Goal: Task Accomplishment & Management: Manage account settings

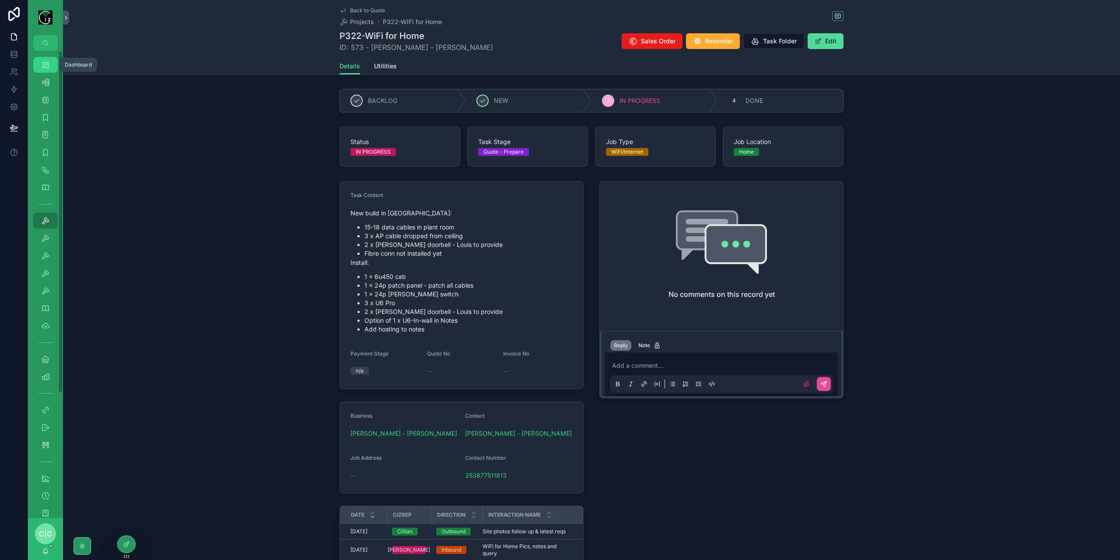
click at [49, 68] on icon "scrollable content" at bounding box center [45, 64] width 9 height 9
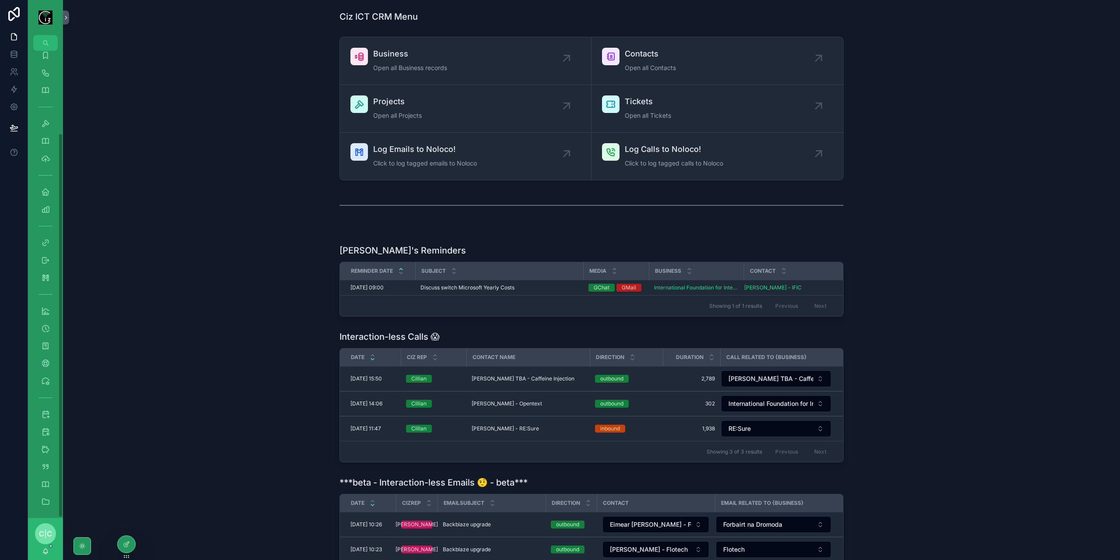
scroll to position [100, 0]
click at [48, 450] on icon "scrollable content" at bounding box center [45, 446] width 9 height 9
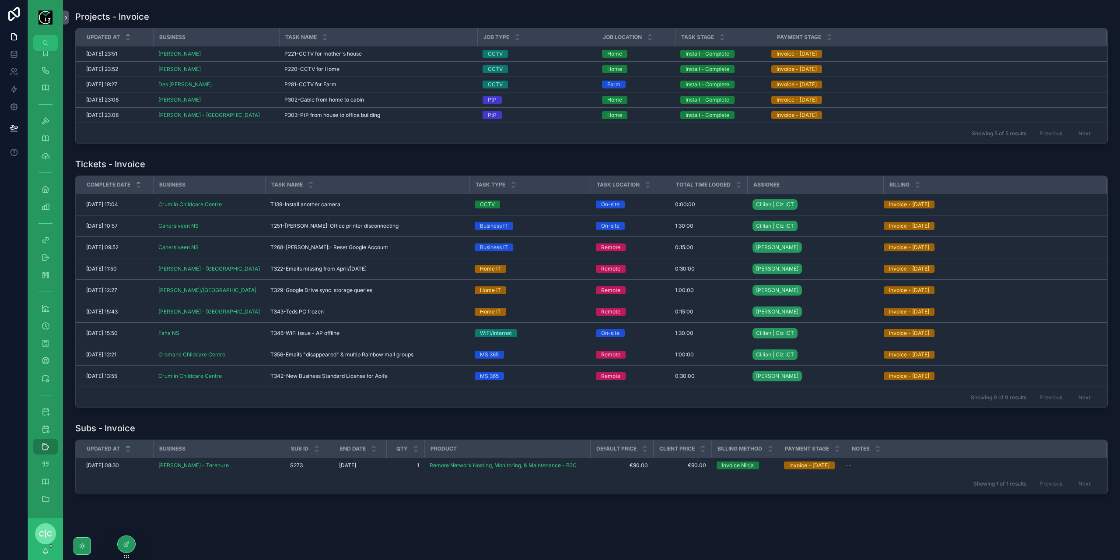
scroll to position [4, 0]
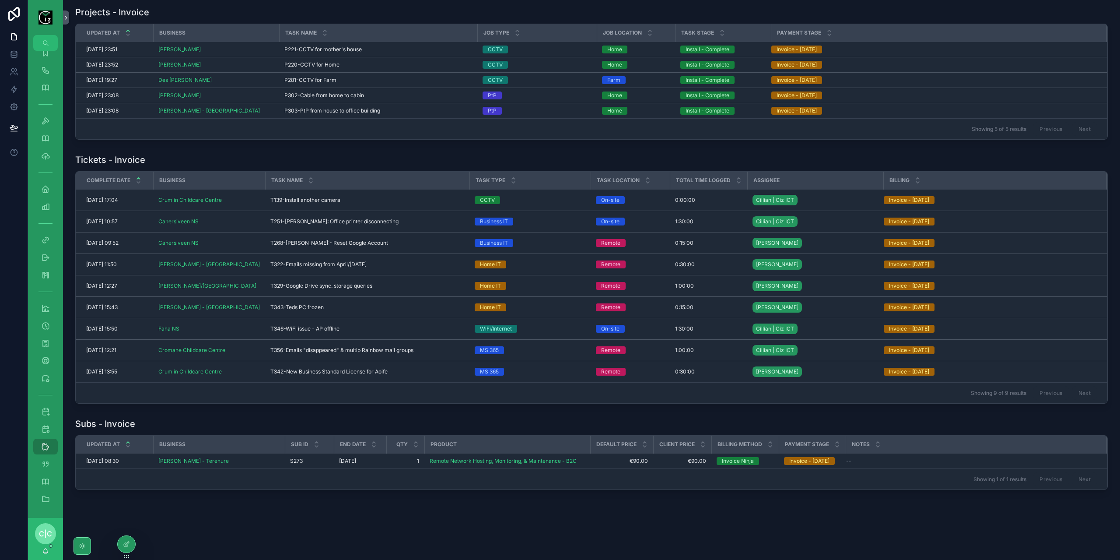
drag, startPoint x: 343, startPoint y: 369, endPoint x: 495, endPoint y: 385, distance: 152.7
click at [343, 369] on span "T342-New Business Standard License for Aoife" at bounding box center [328, 371] width 117 height 7
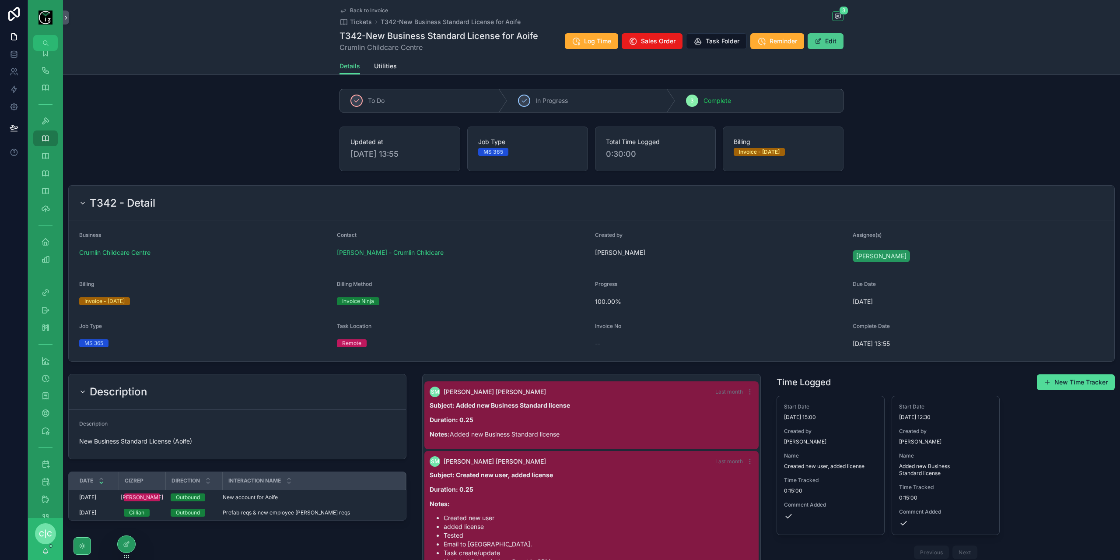
click at [835, 39] on button "Edit" at bounding box center [826, 41] width 36 height 16
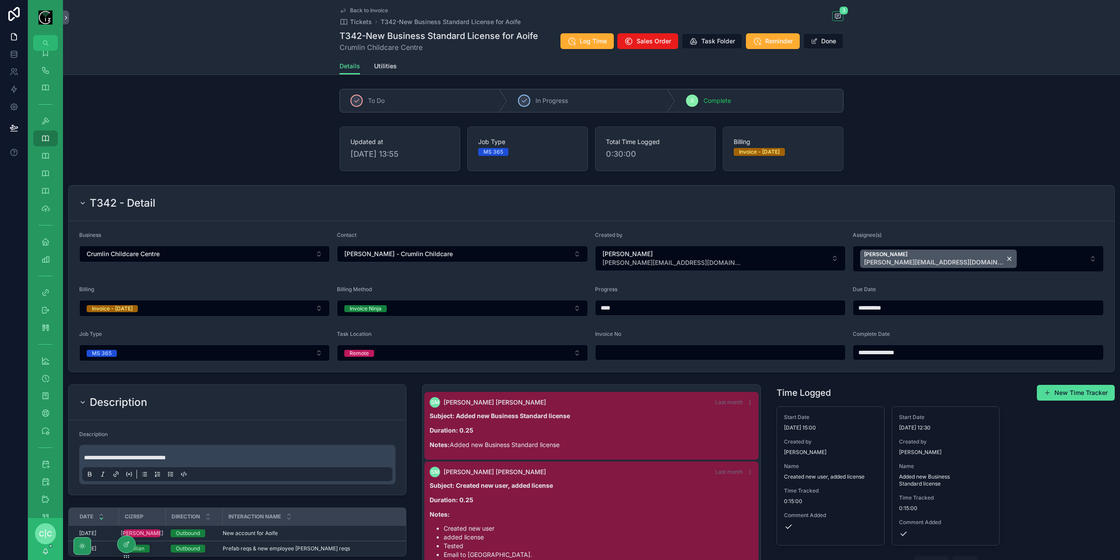
click at [629, 351] on input "scrollable content" at bounding box center [721, 352] width 250 height 12
paste input "****"
type input "*****"
click at [193, 145] on div "Updated at [DATE] 09:58 Job Type MS 365 Total Time Logged 0:30:00 Billing Invoi…" at bounding box center [591, 149] width 1057 height 52
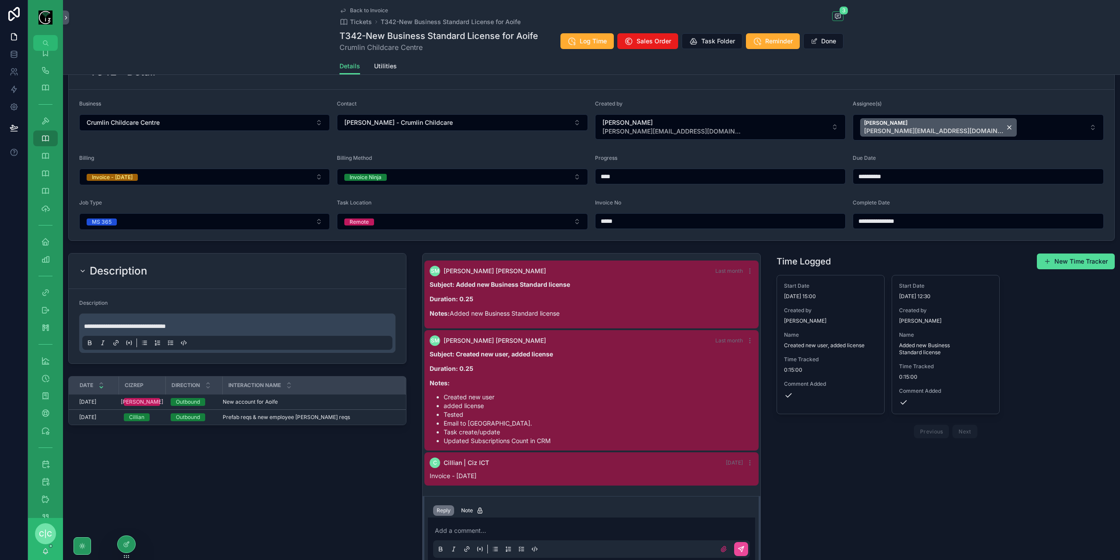
drag, startPoint x: 609, startPoint y: 225, endPoint x: 580, endPoint y: 228, distance: 29.0
click at [580, 228] on form "**********" at bounding box center [592, 165] width 1046 height 151
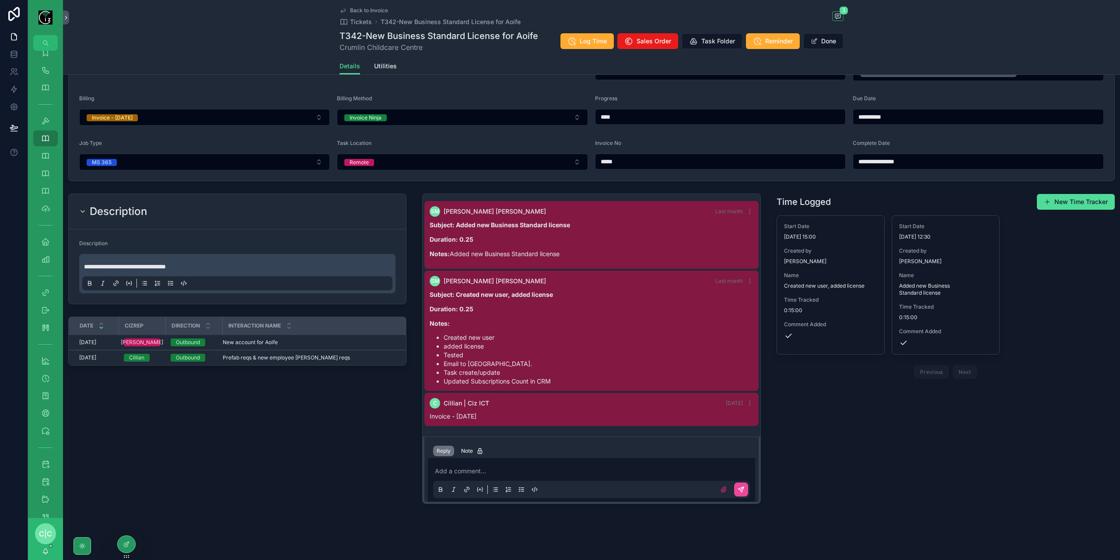
scroll to position [191, 0]
click at [541, 475] on div "Add a comment..." at bounding box center [591, 479] width 316 height 37
click at [541, 471] on p "scrollable content" at bounding box center [593, 470] width 316 height 9
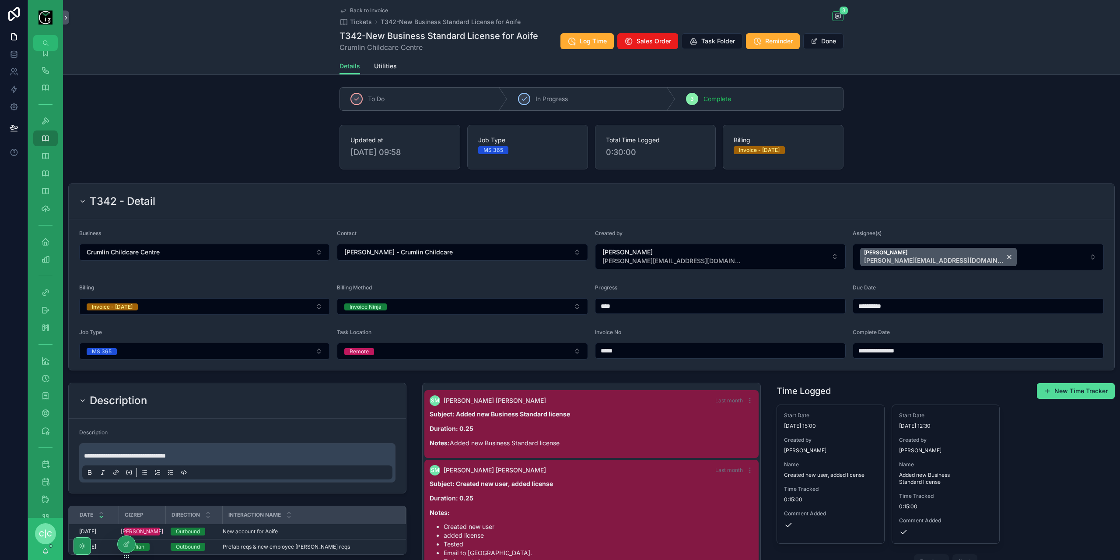
scroll to position [0, 0]
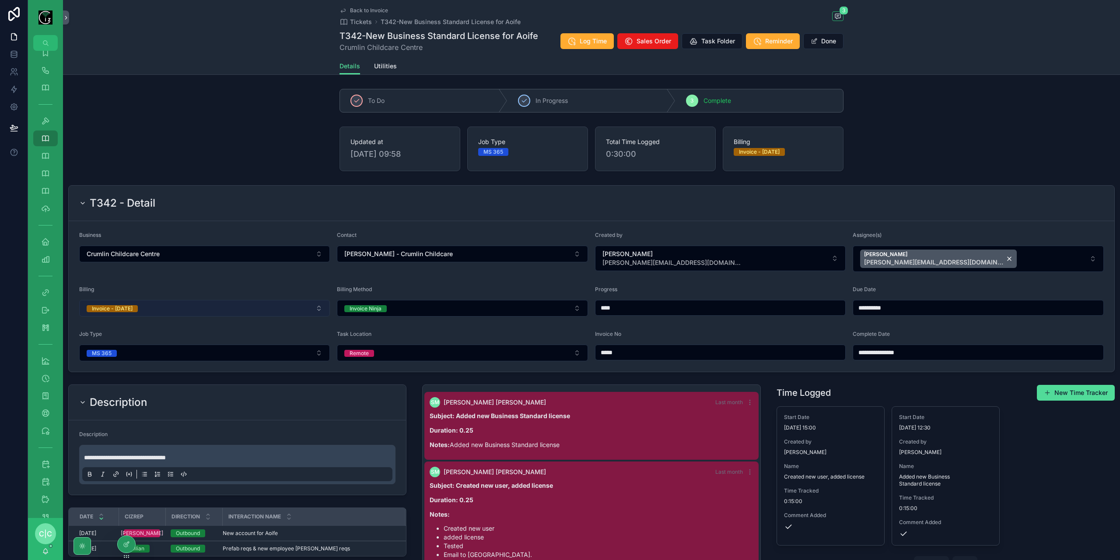
click at [193, 310] on button "Invoice - [DATE]" at bounding box center [204, 308] width 251 height 17
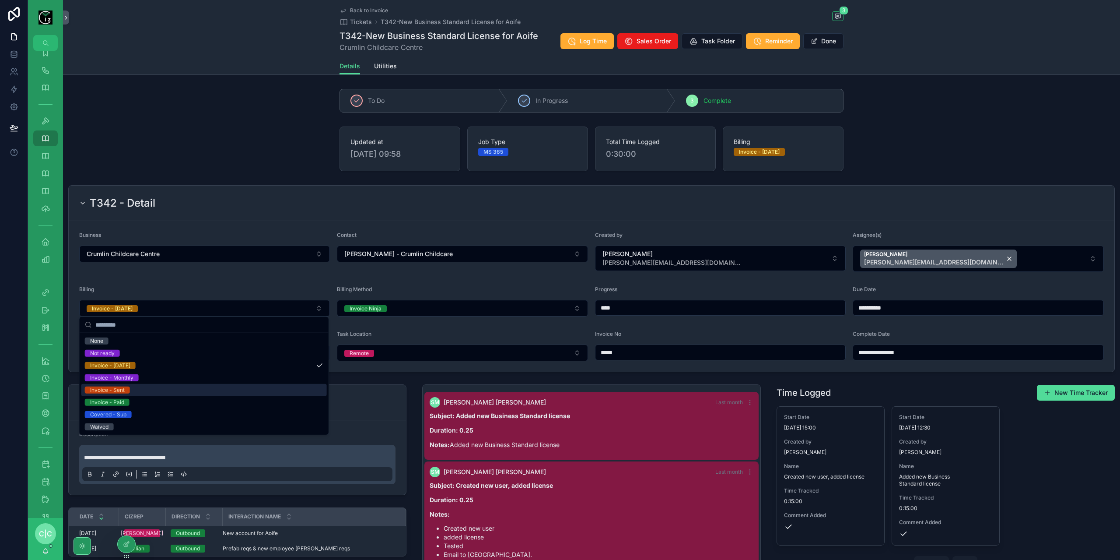
click at [137, 386] on div "Invoice - Sent" at bounding box center [204, 390] width 246 height 12
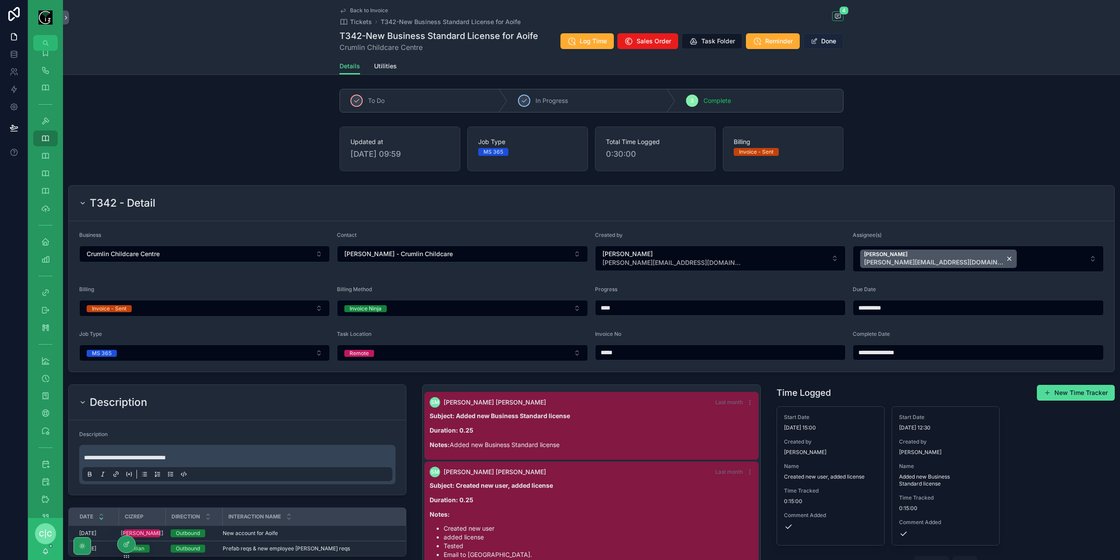
click at [833, 41] on button "Done" at bounding box center [824, 41] width 40 height 16
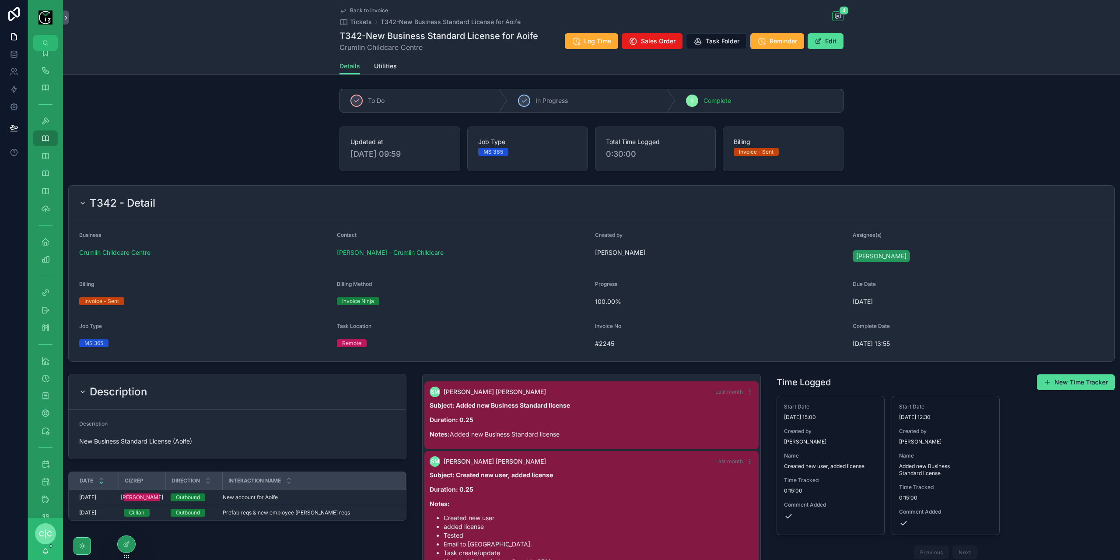
click at [348, 8] on link "Back to Invoice" at bounding box center [364, 10] width 49 height 7
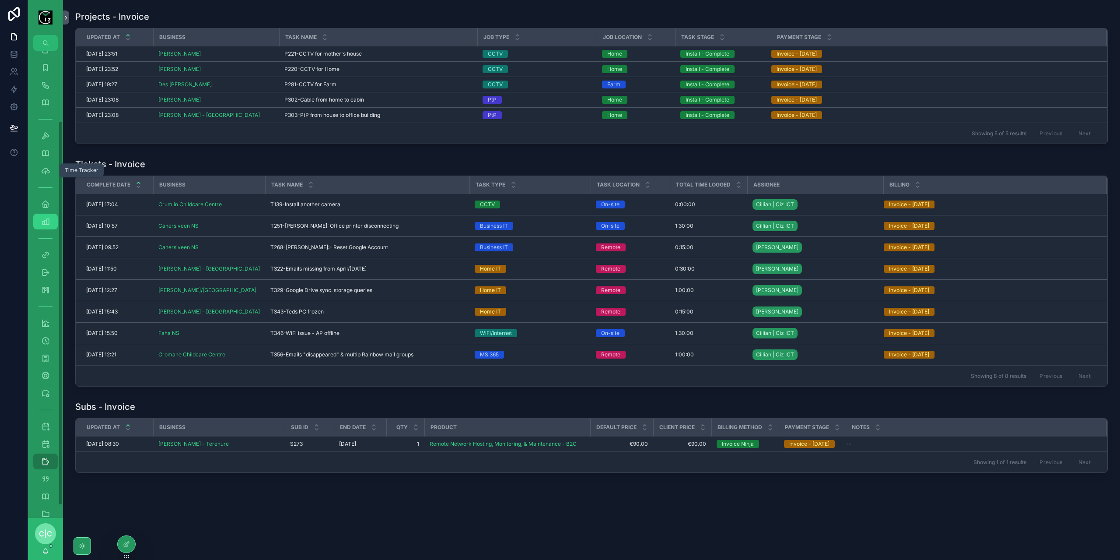
scroll to position [100, 0]
click at [131, 542] on div at bounding box center [127, 544] width 18 height 17
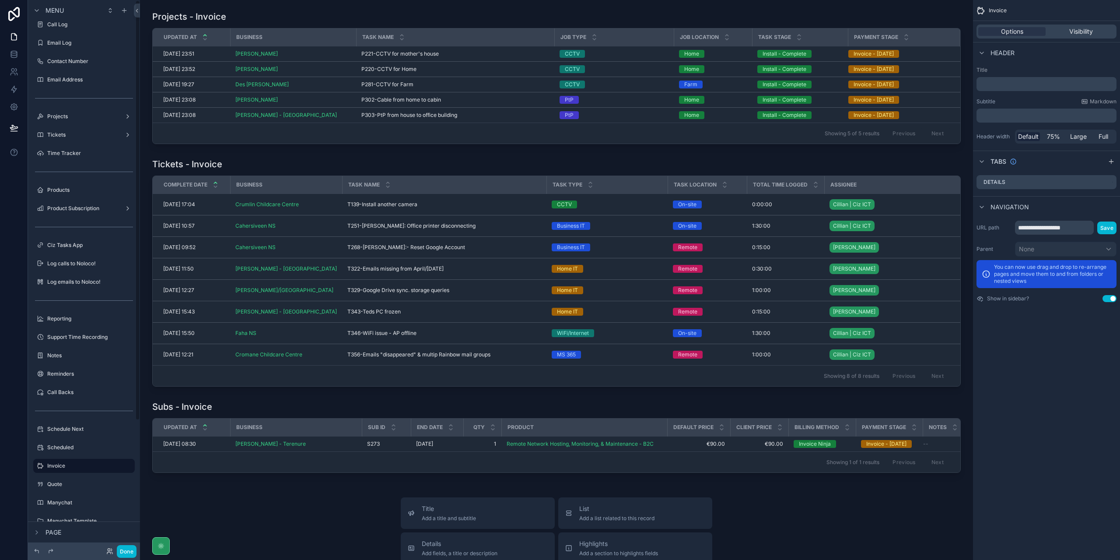
scroll to position [0, 0]
click at [125, 11] on icon "scrollable content" at bounding box center [124, 10] width 7 height 7
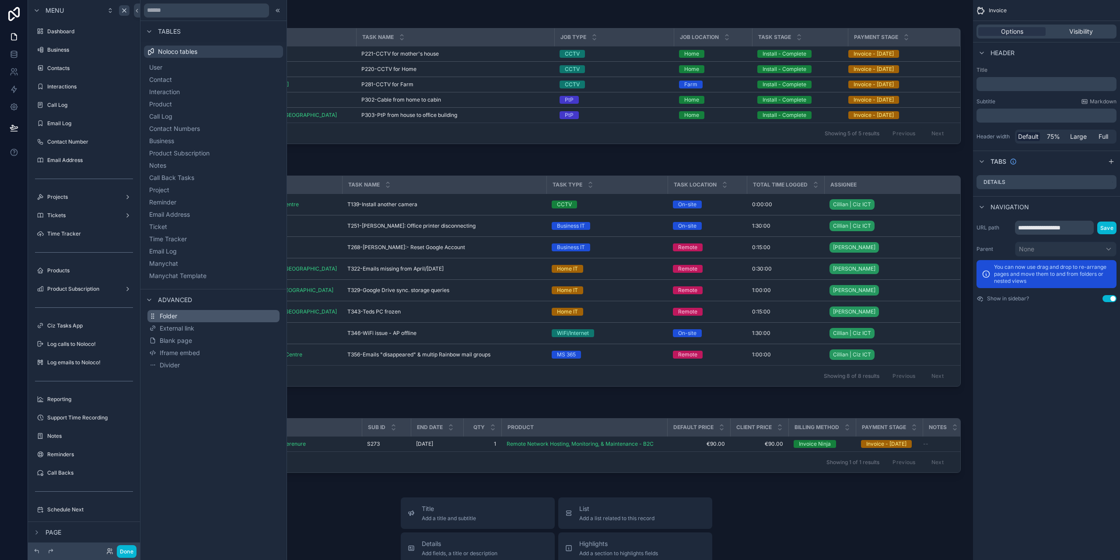
click at [190, 314] on button "Folder" at bounding box center [213, 316] width 132 height 12
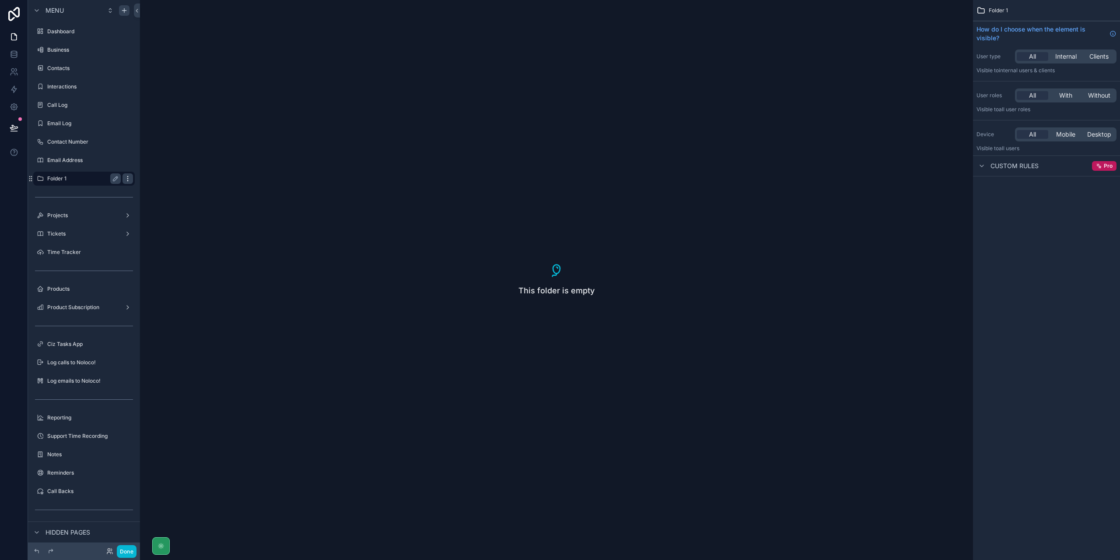
click at [130, 179] on icon "scrollable content" at bounding box center [127, 178] width 7 height 7
click at [168, 218] on span "Clone" at bounding box center [164, 218] width 16 height 9
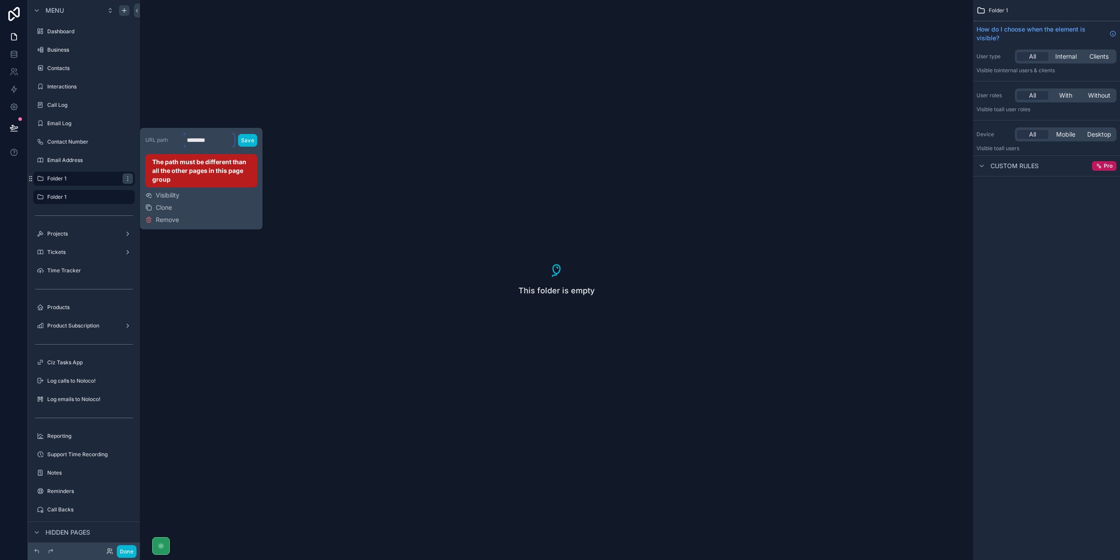
click at [218, 140] on input "********" at bounding box center [209, 140] width 51 height 14
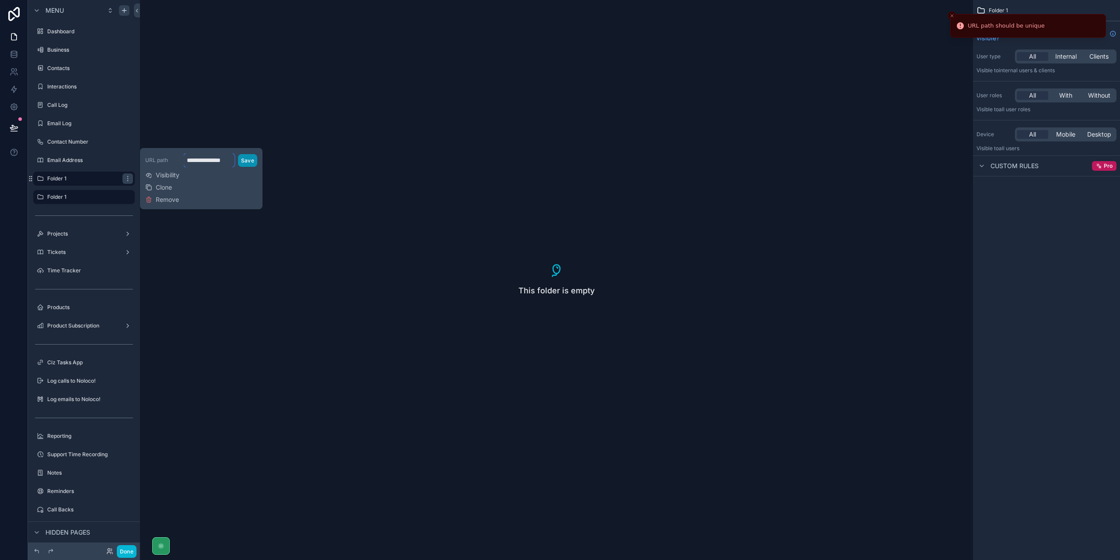
type input "**********"
click at [246, 160] on button "Save" at bounding box center [247, 160] width 19 height 13
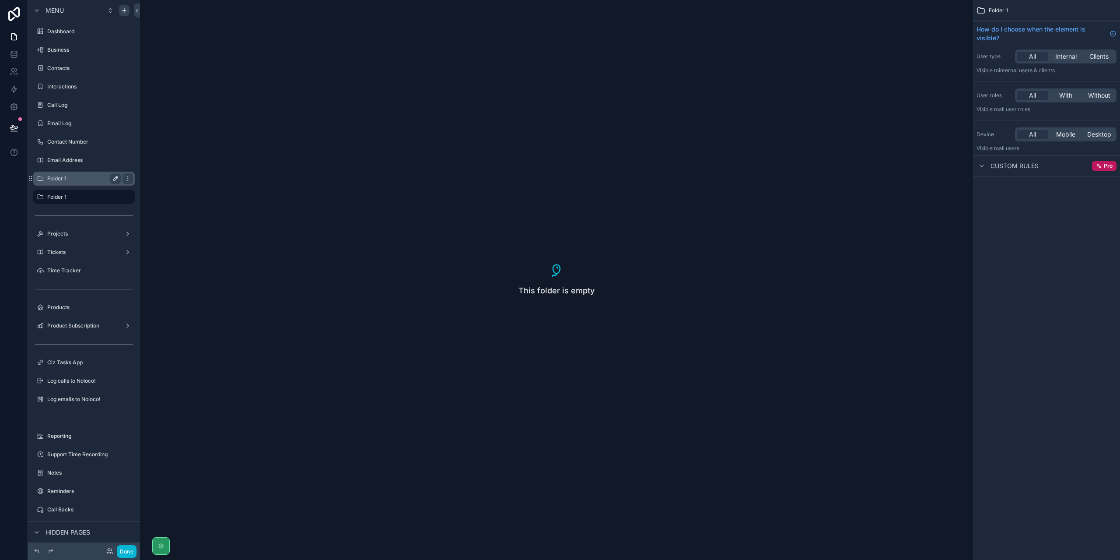
click at [117, 179] on icon "scrollable content" at bounding box center [115, 178] width 7 height 7
click at [127, 178] on icon "scrollable content" at bounding box center [127, 178] width 7 height 7
click at [88, 179] on input "********" at bounding box center [83, 178] width 72 height 11
type input "**********"
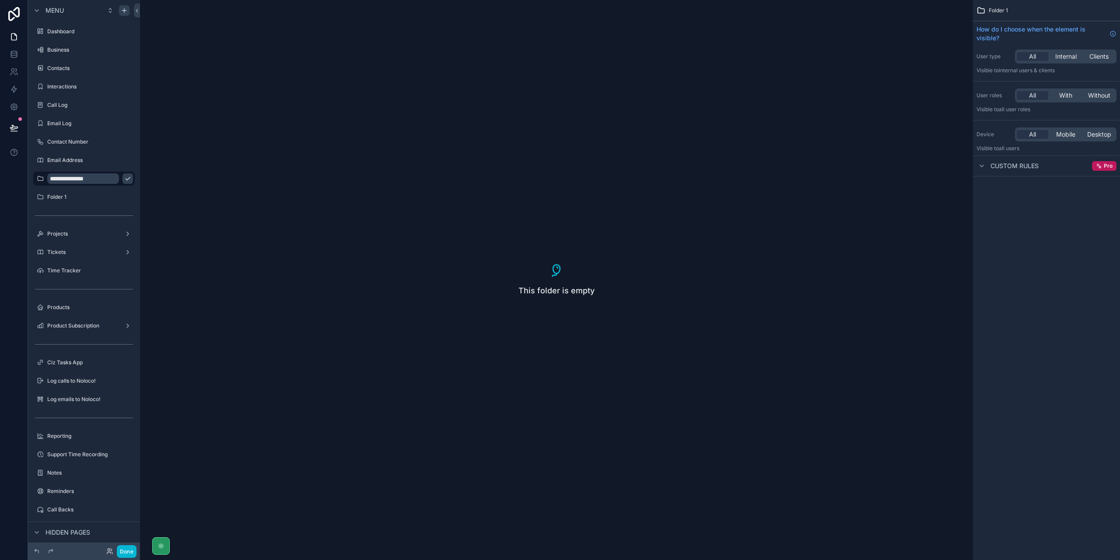
click at [124, 181] on icon "scrollable content" at bounding box center [127, 178] width 7 height 7
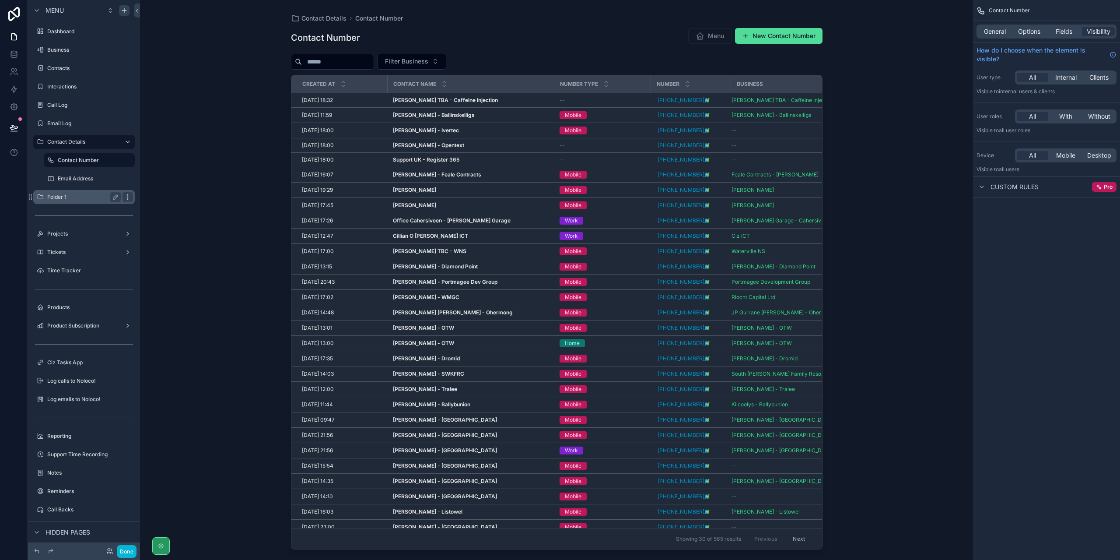
click at [128, 196] on icon "scrollable content" at bounding box center [127, 196] width 7 height 7
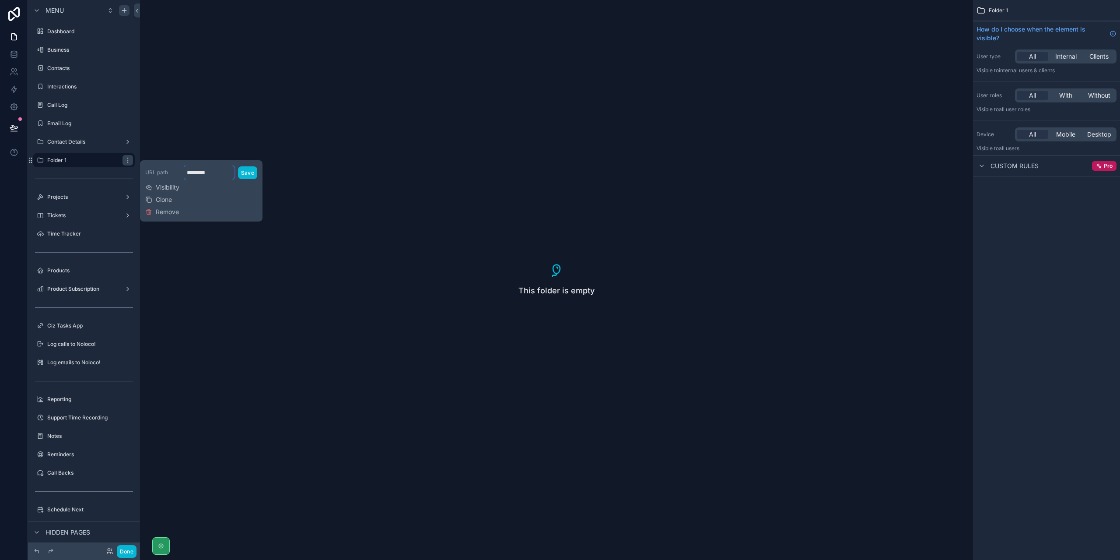
click at [205, 170] on input "********" at bounding box center [209, 172] width 51 height 14
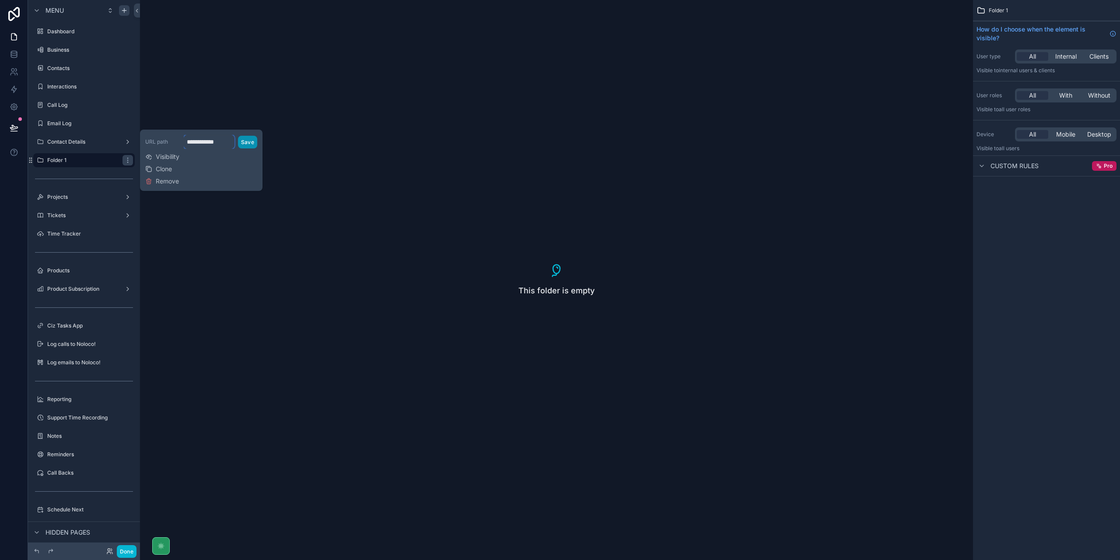
type input "**********"
click at [250, 140] on button "Save" at bounding box center [247, 142] width 19 height 13
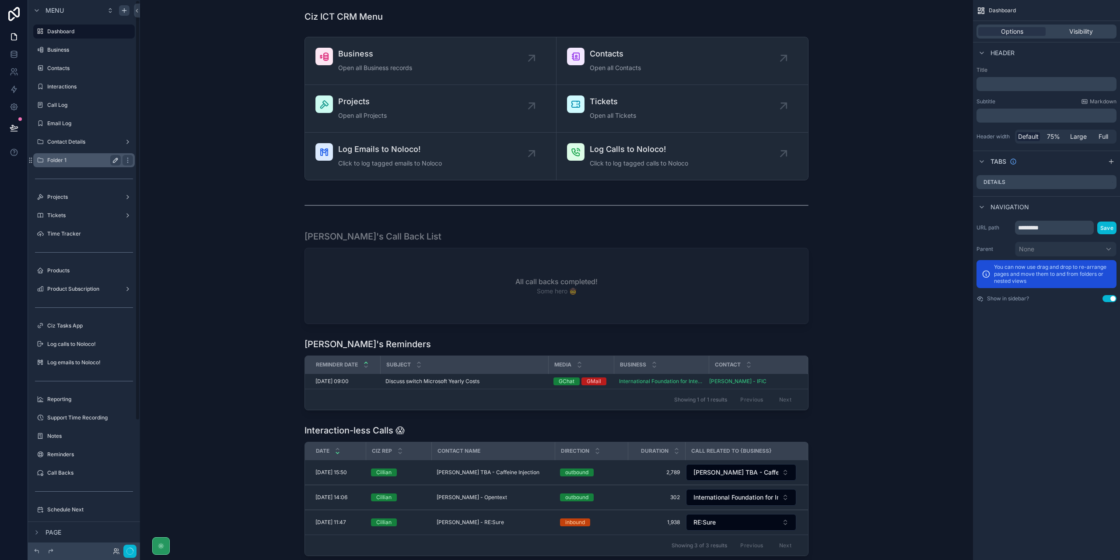
click at [115, 162] on icon "scrollable content" at bounding box center [115, 160] width 4 height 4
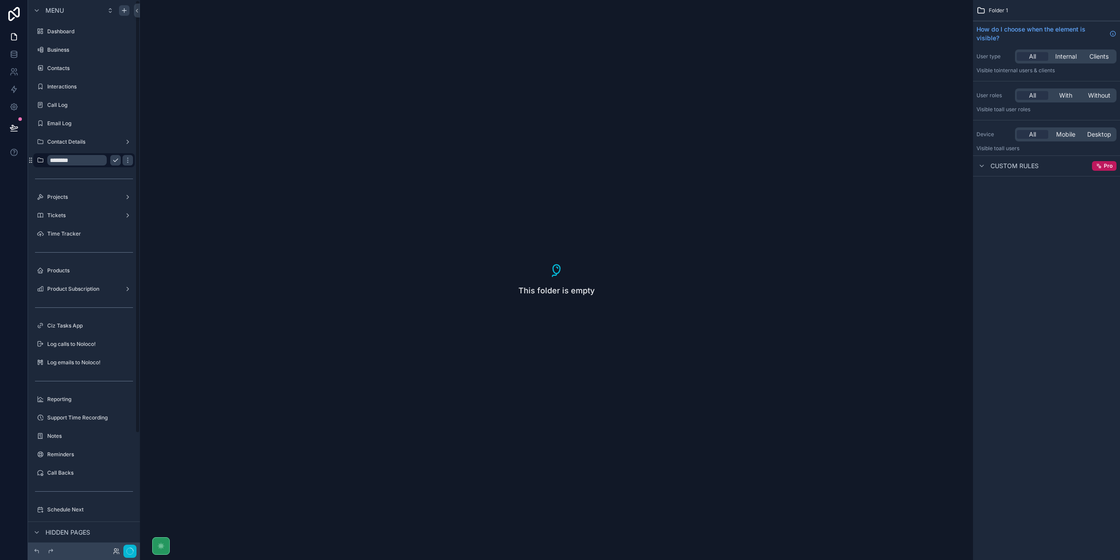
click at [78, 162] on input "********" at bounding box center [77, 160] width 60 height 11
type input "**********"
click at [124, 159] on icon "scrollable content" at bounding box center [127, 160] width 7 height 7
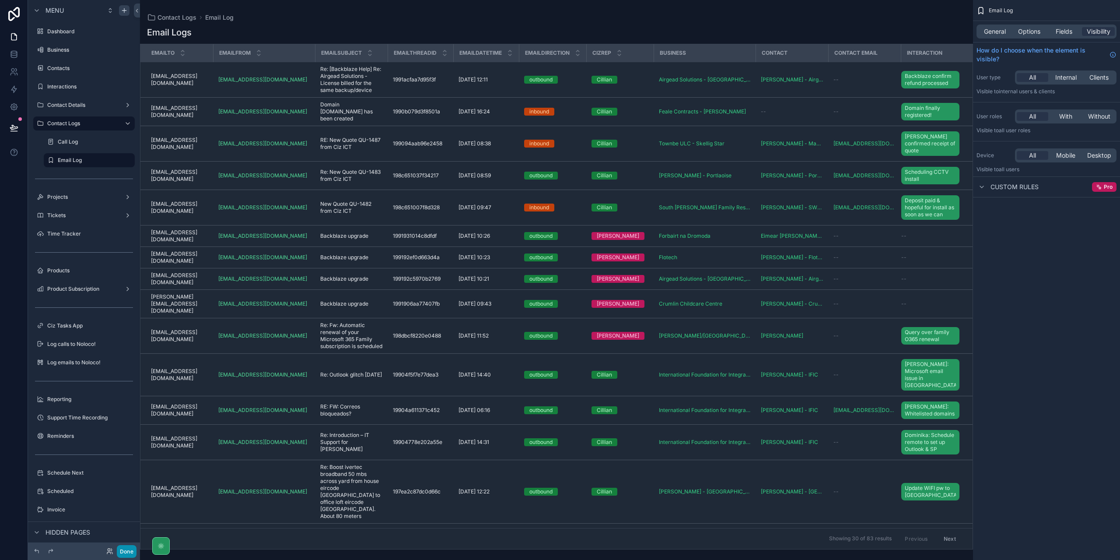
click at [126, 553] on button "Done" at bounding box center [127, 551] width 20 height 13
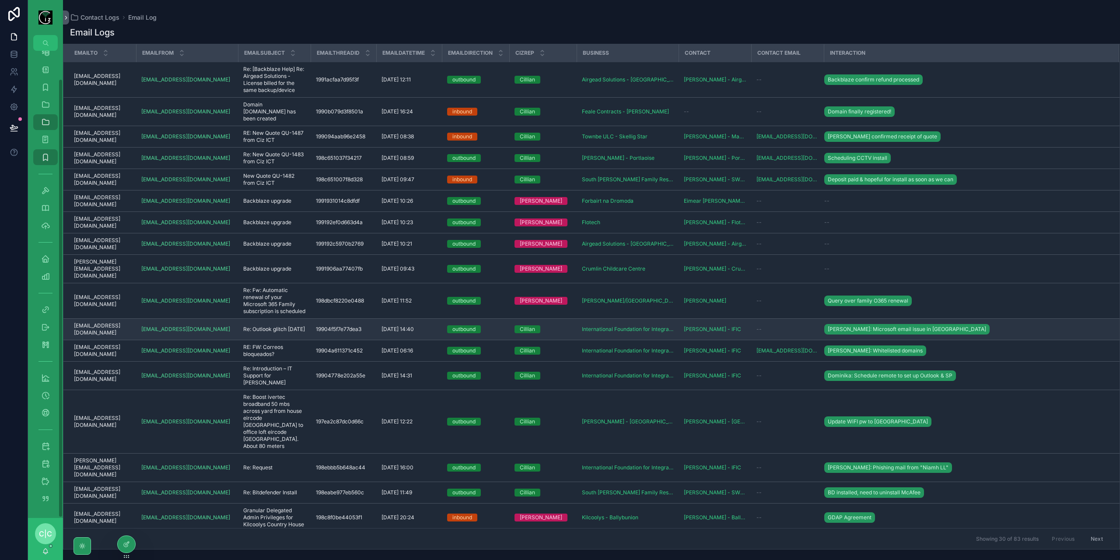
scroll to position [30, 0]
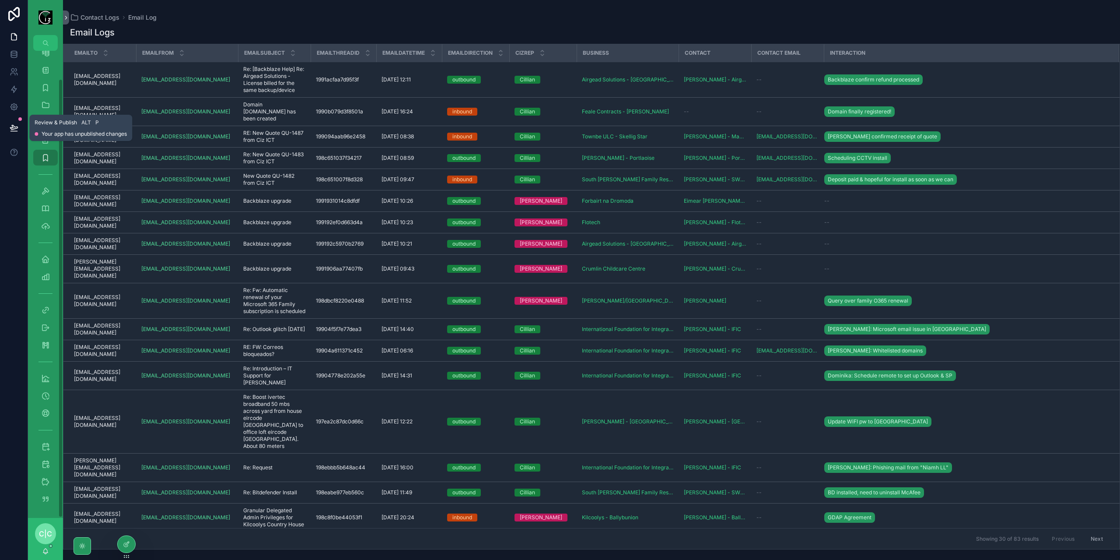
click at [17, 123] on icon at bounding box center [14, 127] width 9 height 9
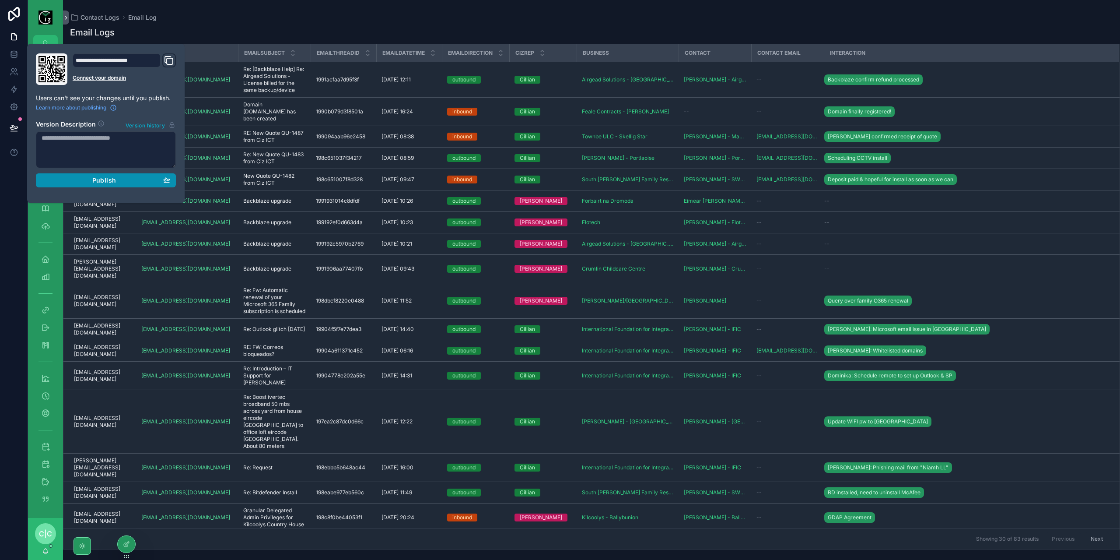
click at [93, 180] on span "Publish" at bounding box center [104, 180] width 24 height 8
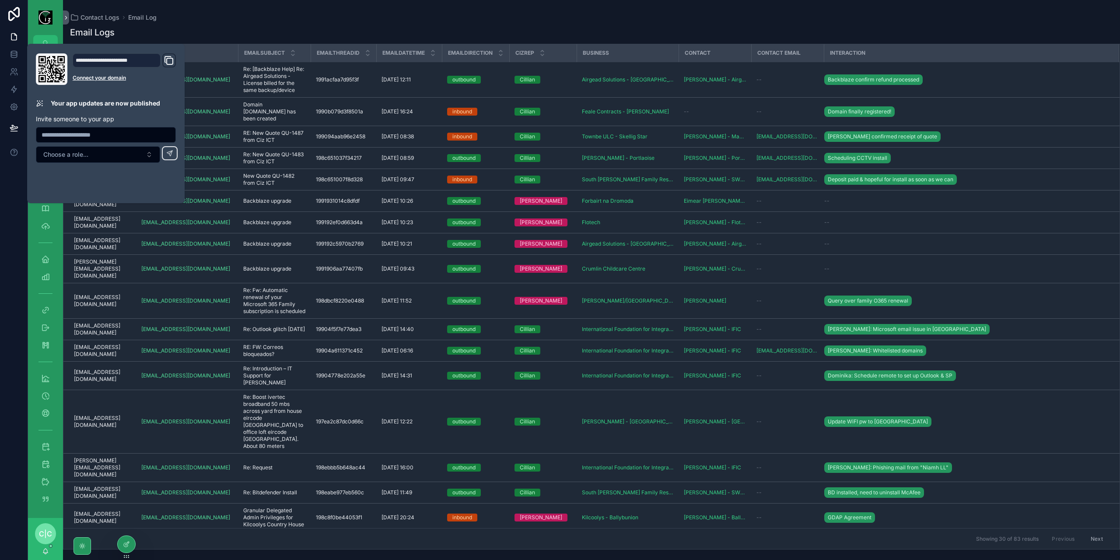
drag, startPoint x: 293, startPoint y: 10, endPoint x: 172, endPoint y: 42, distance: 124.6
click at [293, 9] on div "Contact Logs Email Log Email Logs EmailTo EmailFrom EmailSubject EmailThreadId …" at bounding box center [591, 274] width 1057 height 549
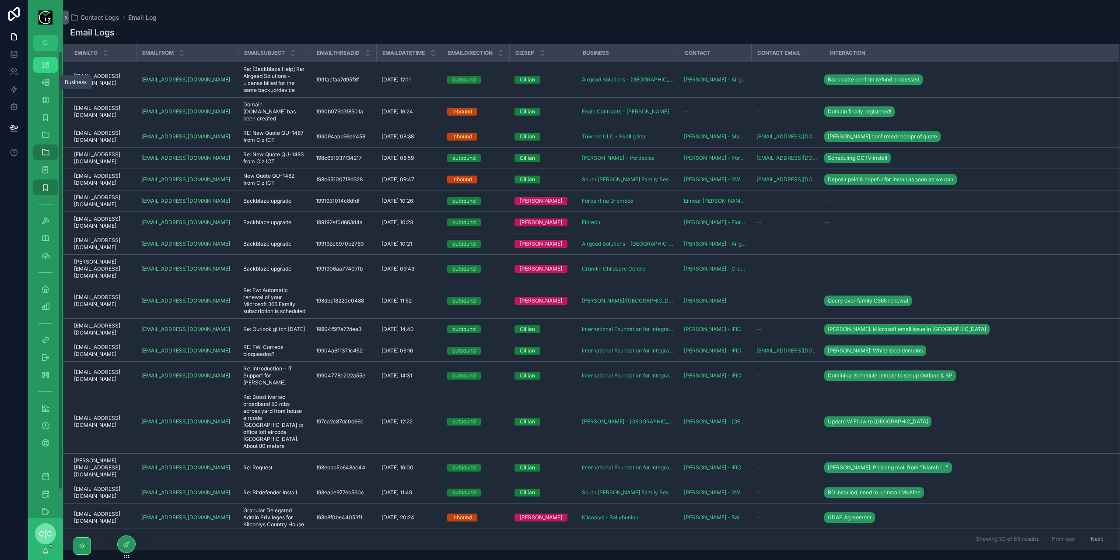
click at [45, 64] on icon "scrollable content" at bounding box center [45, 64] width 9 height 9
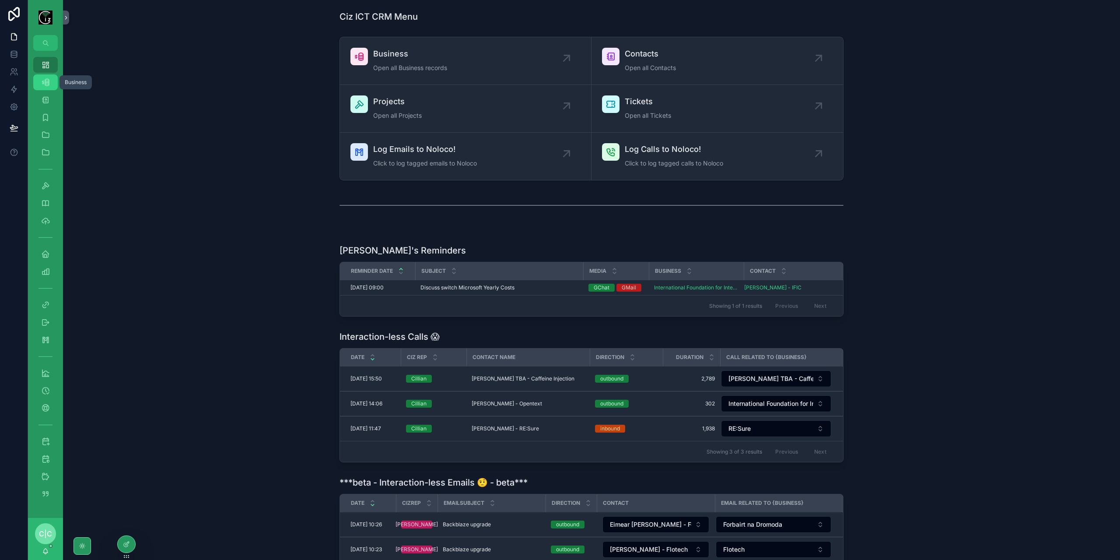
click at [48, 81] on icon "scrollable content" at bounding box center [45, 82] width 9 height 9
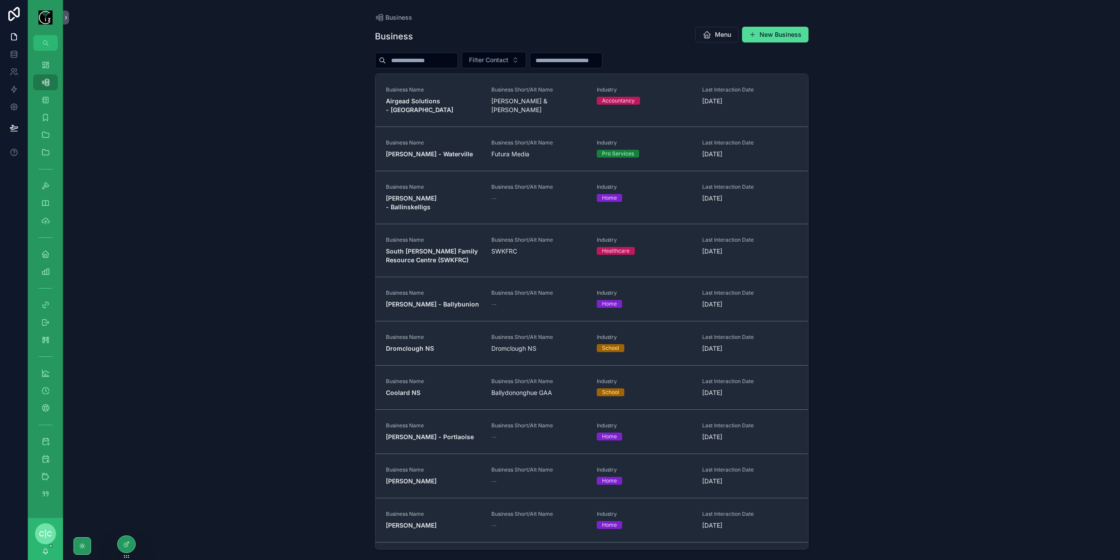
click at [452, 53] on div "scrollable content" at bounding box center [416, 61] width 83 height 16
click at [441, 60] on input "scrollable content" at bounding box center [422, 60] width 72 height 12
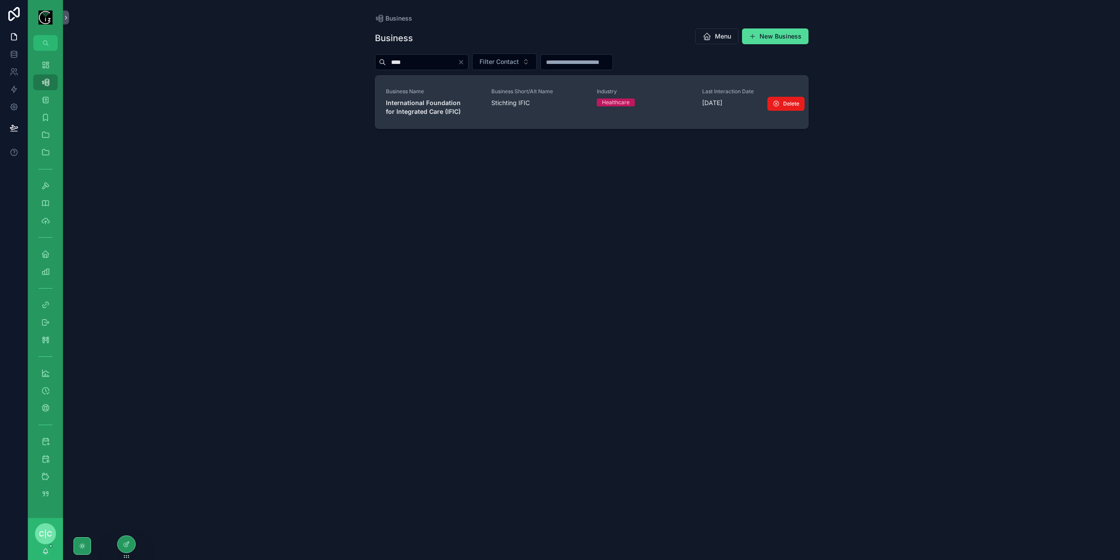
type input "****"
click at [425, 107] on span "International Foundation for Integrated Care (IFIC)" at bounding box center [433, 107] width 95 height 18
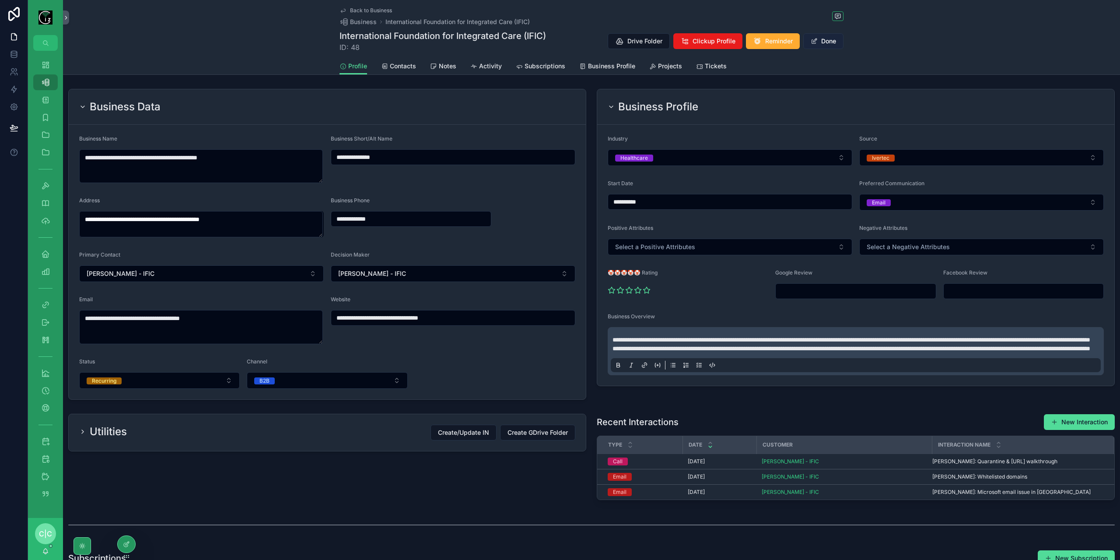
click at [831, 43] on button "Done" at bounding box center [824, 41] width 40 height 16
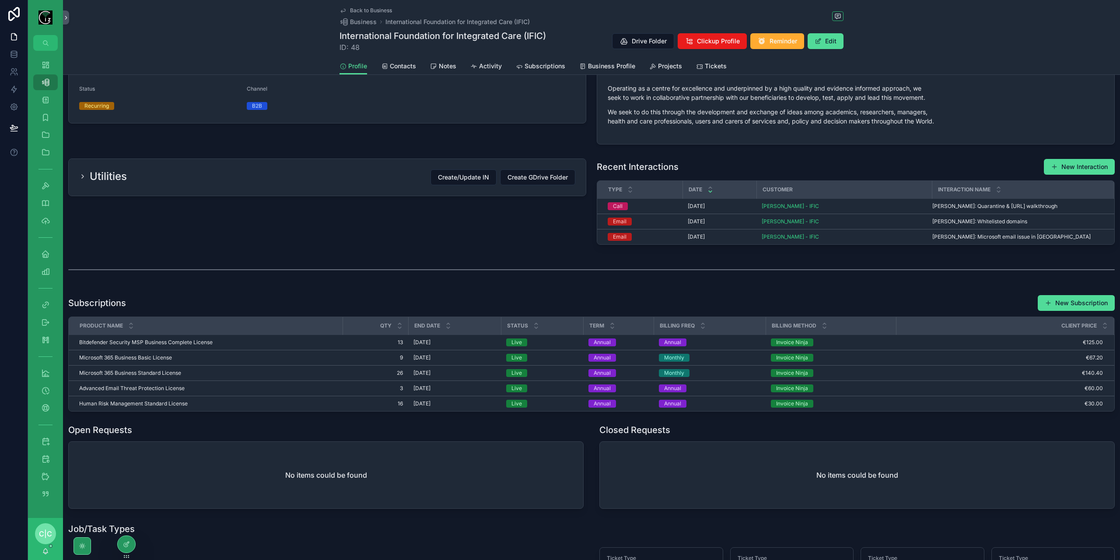
scroll to position [175, 0]
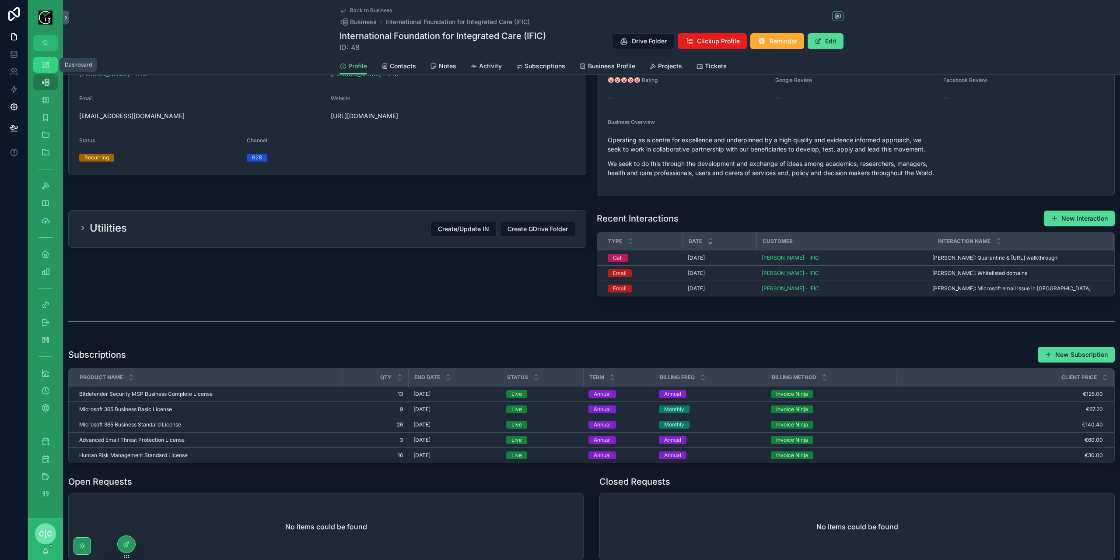
drag, startPoint x: 45, startPoint y: 64, endPoint x: 1, endPoint y: 103, distance: 58.6
click at [45, 64] on icon "scrollable content" at bounding box center [45, 64] width 9 height 9
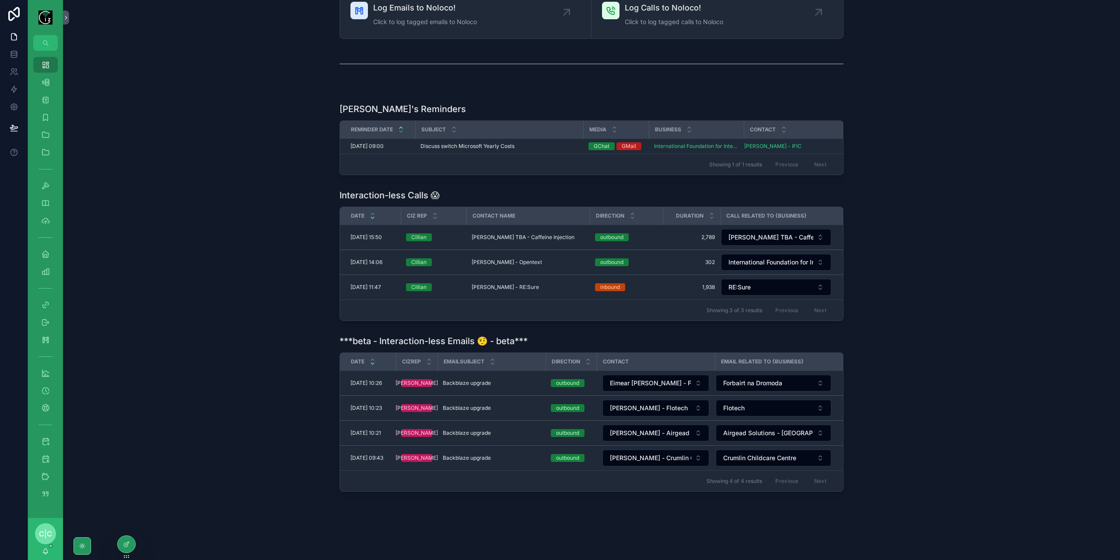
scroll to position [54, 0]
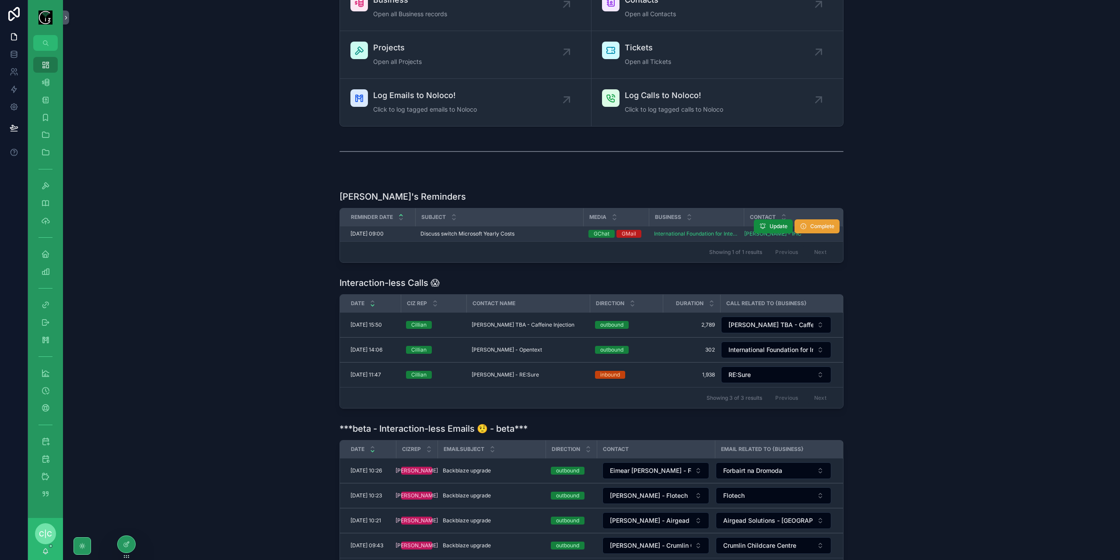
click at [822, 226] on span "Complete" at bounding box center [823, 226] width 24 height 7
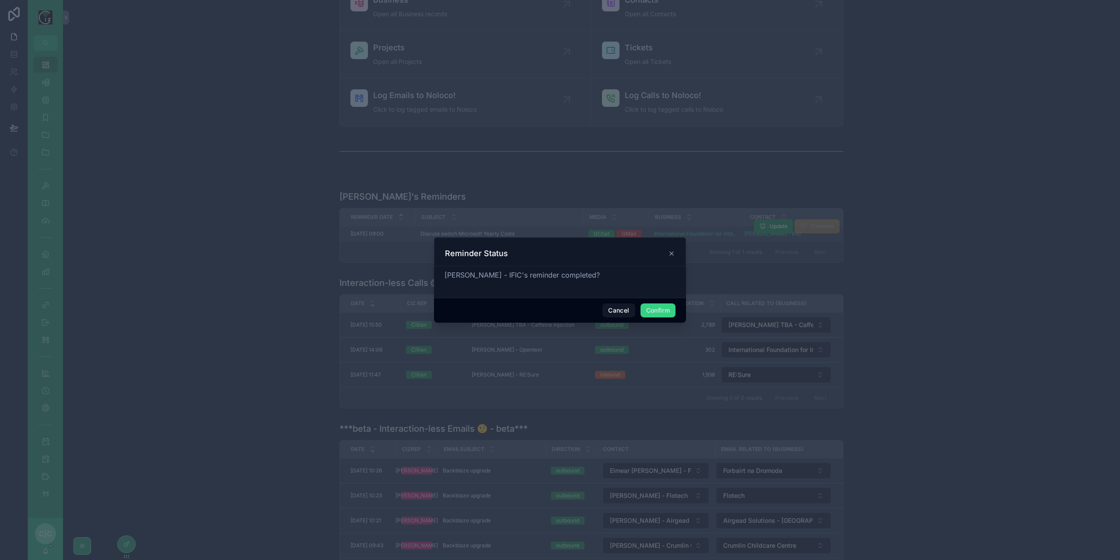
click at [658, 309] on button "Confirm" at bounding box center [658, 310] width 35 height 14
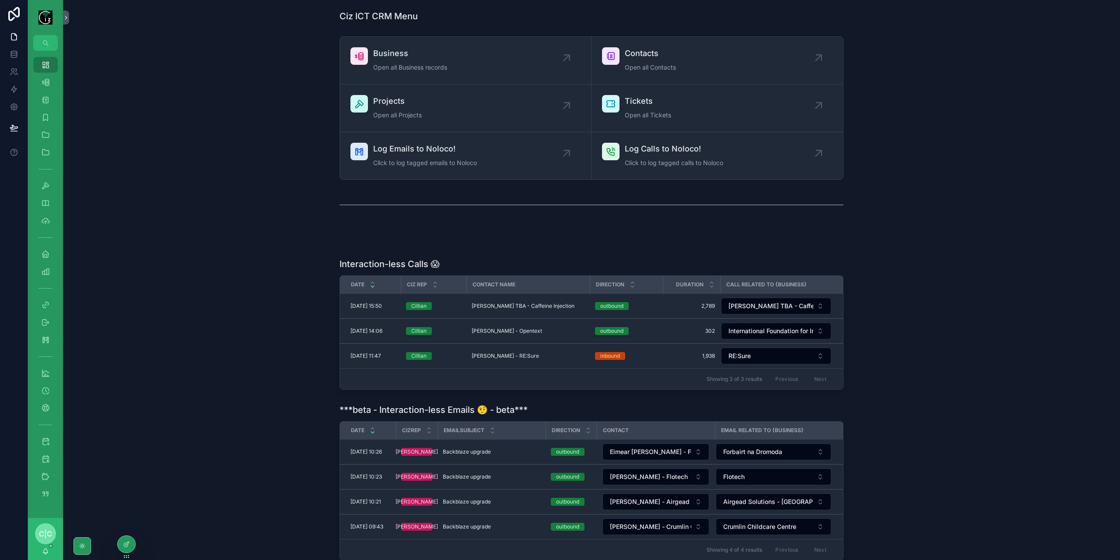
scroll to position [0, 0]
click at [428, 58] on span "Business" at bounding box center [410, 54] width 74 height 12
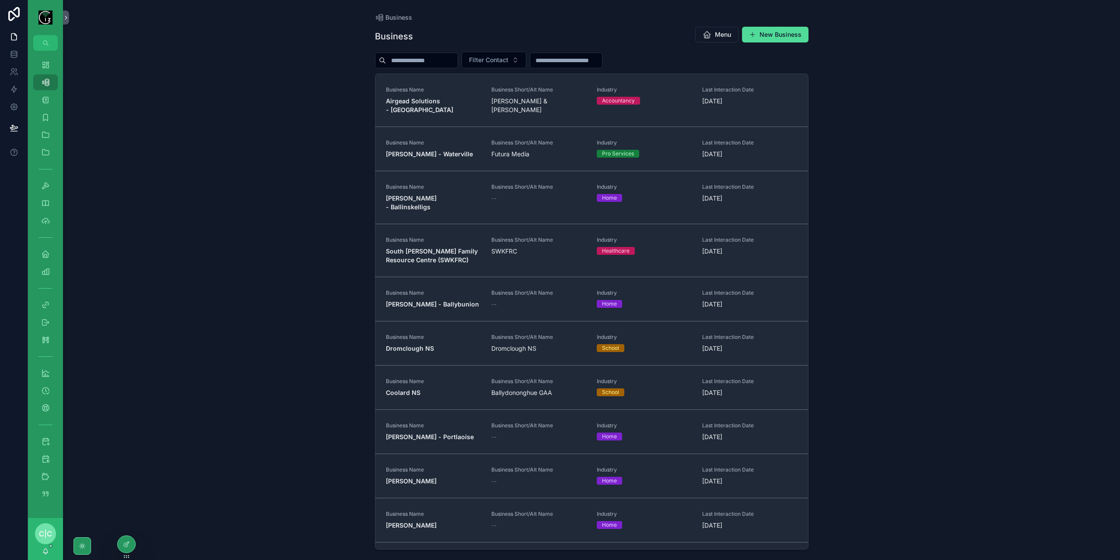
click at [442, 58] on input "scrollable content" at bounding box center [422, 60] width 72 height 12
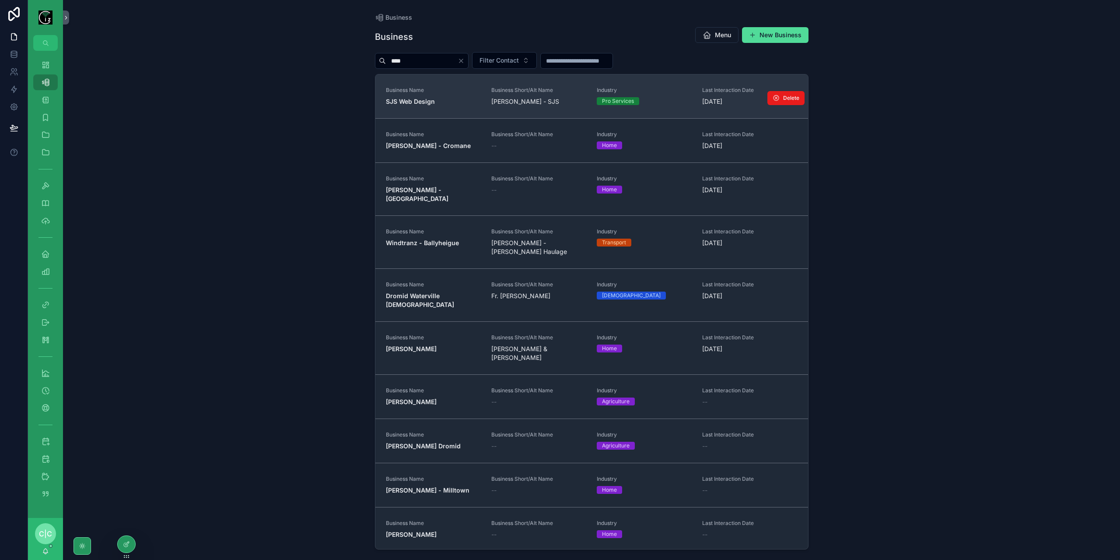
type input "****"
click at [425, 98] on strong "SJS Web Design" at bounding box center [410, 101] width 49 height 7
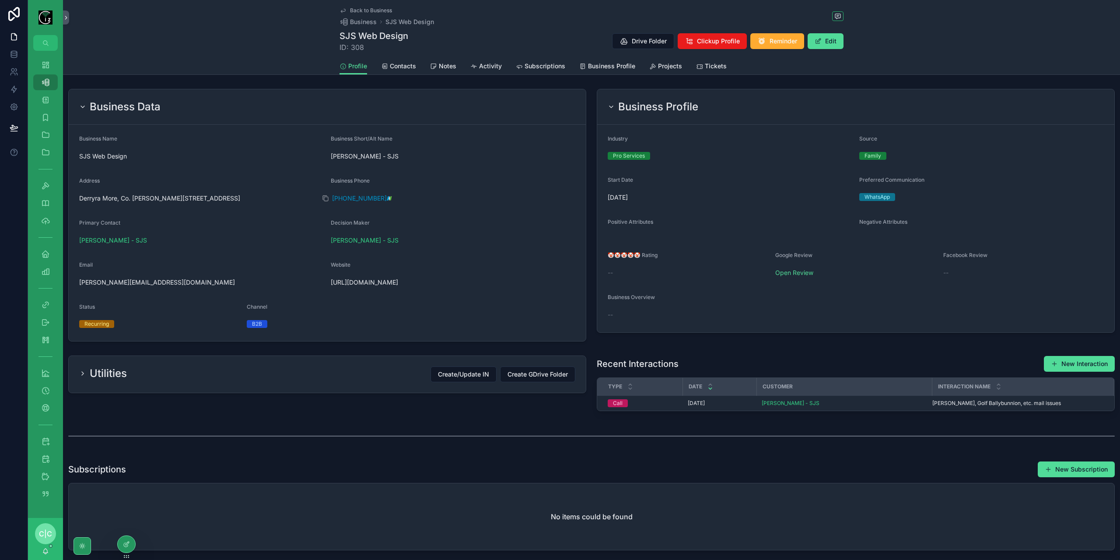
click at [355, 198] on span "[PHONE_NUMBER]" at bounding box center [359, 198] width 55 height 9
click at [51, 251] on div "Products 35" at bounding box center [46, 254] width 14 height 14
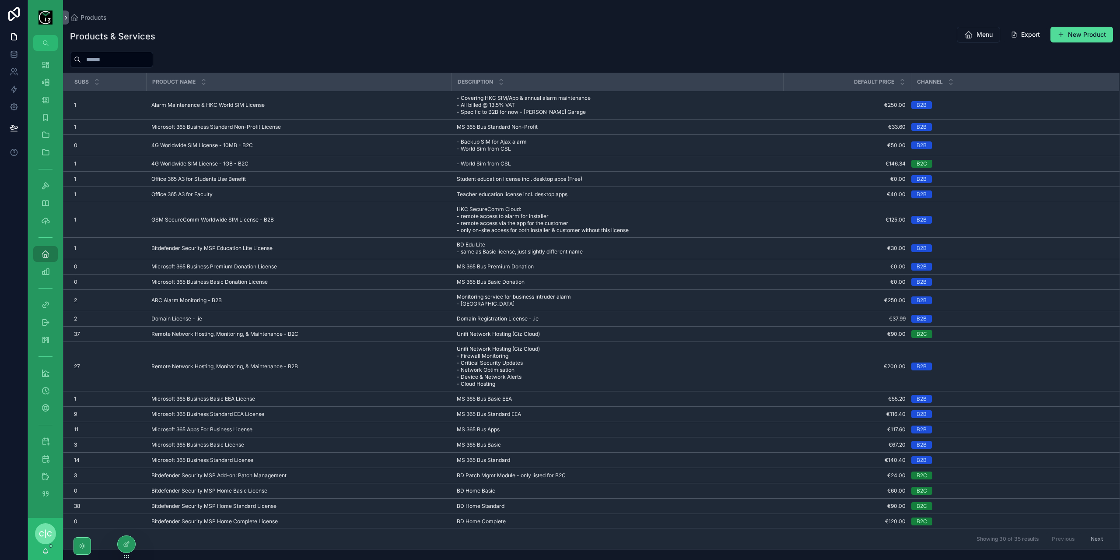
click at [133, 63] on input "scrollable content" at bounding box center [117, 59] width 72 height 12
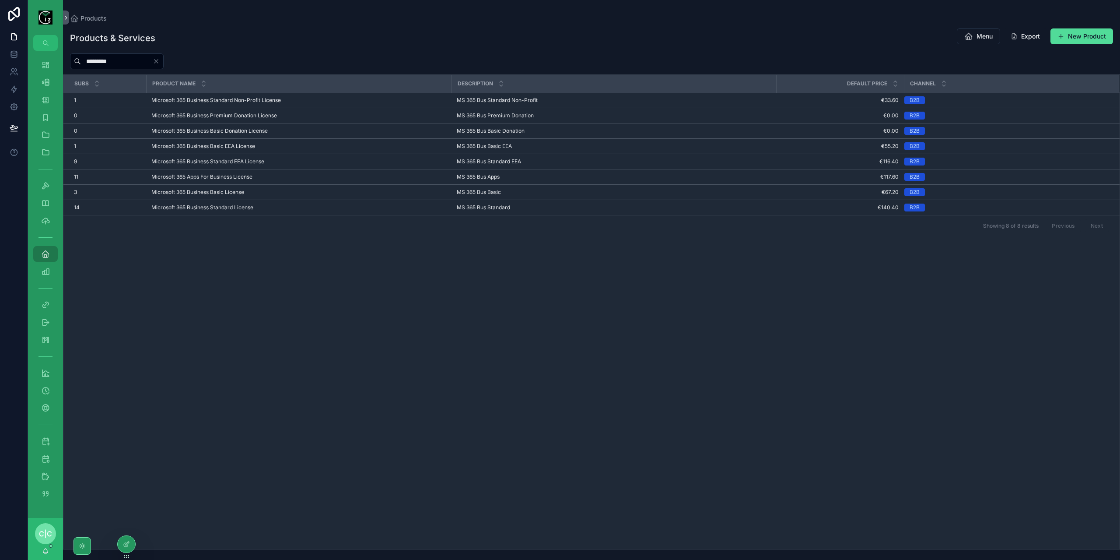
type input "*********"
click at [49, 65] on icon "scrollable content" at bounding box center [45, 64] width 9 height 9
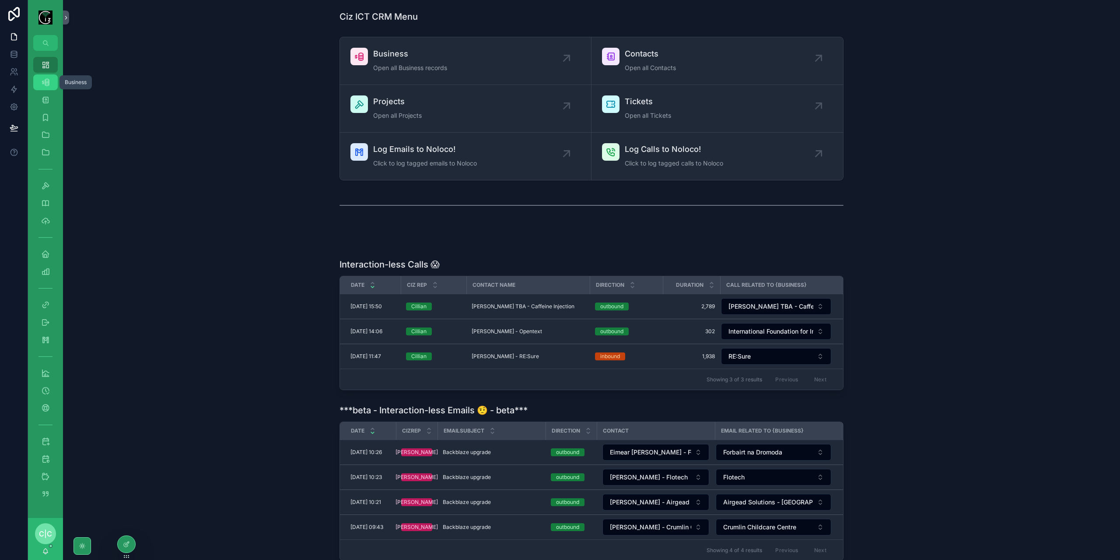
click at [52, 85] on div "Business 522" at bounding box center [46, 82] width 14 height 14
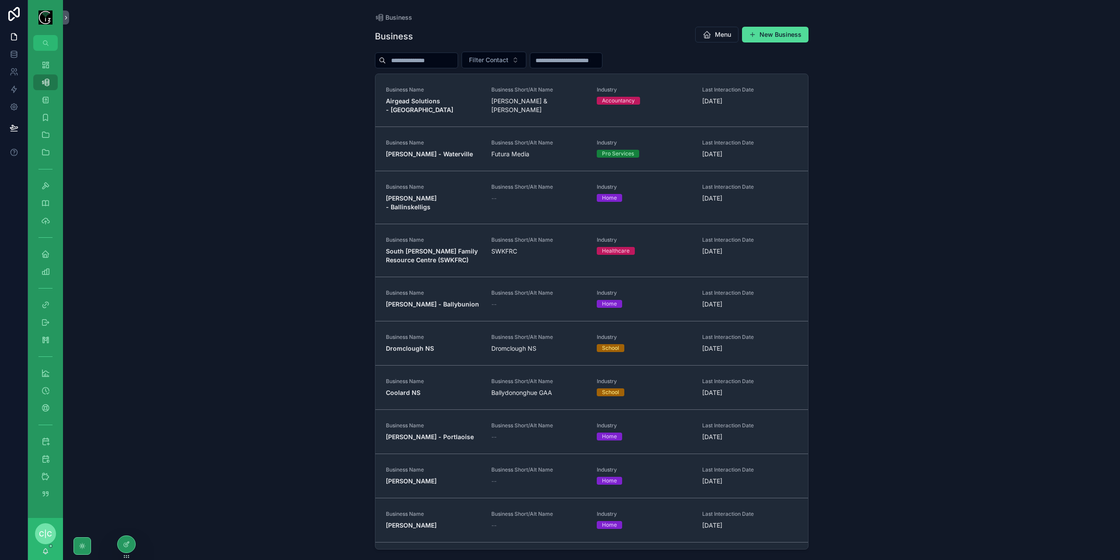
click at [429, 61] on input "scrollable content" at bounding box center [422, 60] width 72 height 12
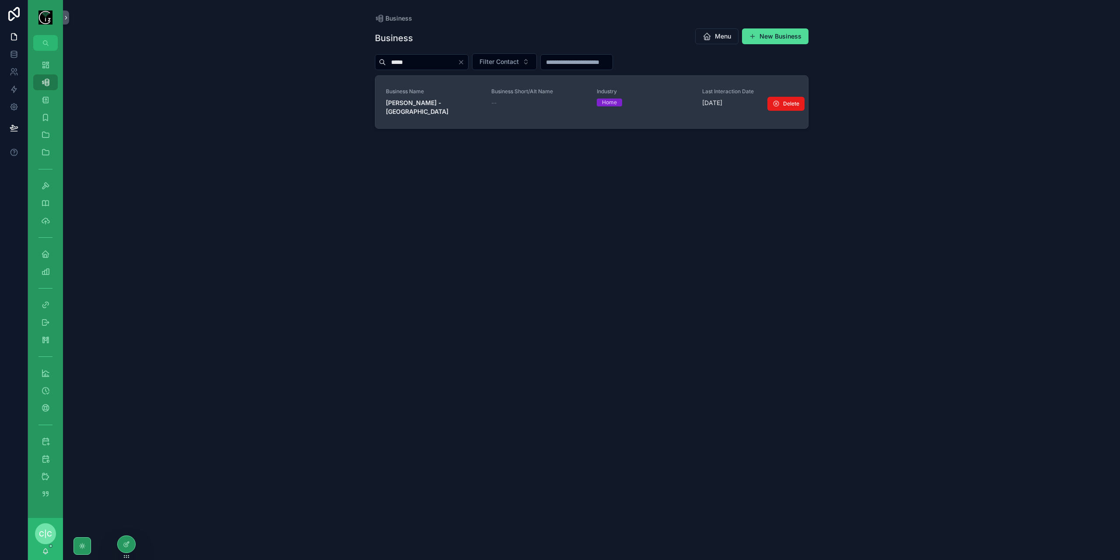
type input "*****"
click at [429, 99] on strong "[PERSON_NAME] - [GEOGRAPHIC_DATA]" at bounding box center [417, 107] width 63 height 16
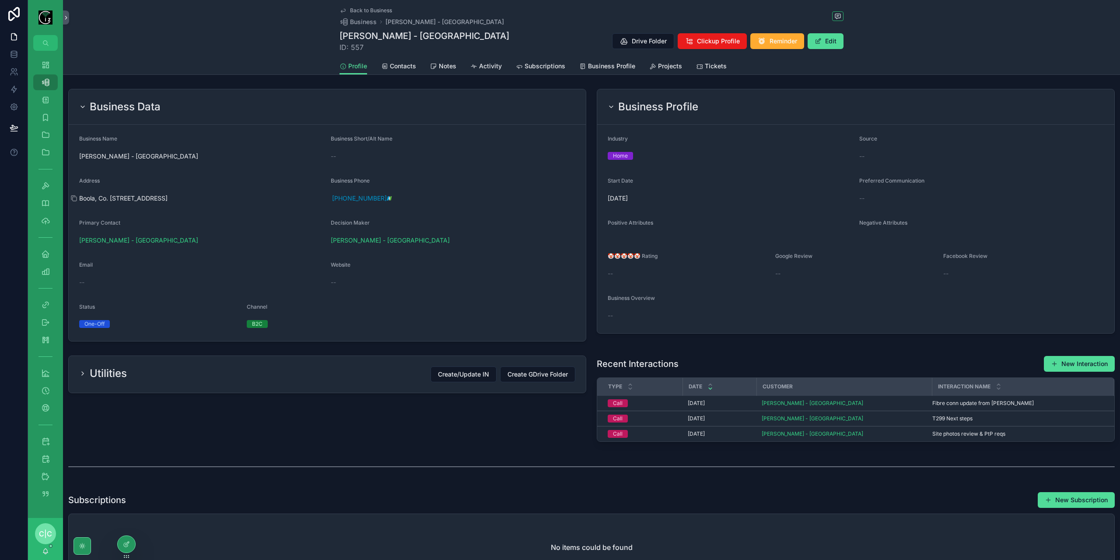
drag, startPoint x: 137, startPoint y: 197, endPoint x: 165, endPoint y: 197, distance: 27.6
click at [165, 197] on span "Boola, Co. [STREET_ADDRESS]" at bounding box center [201, 198] width 245 height 9
copy span "P56 K650"
drag, startPoint x: 331, startPoint y: 35, endPoint x: 457, endPoint y: 35, distance: 126.1
click at [457, 35] on div "Back to Business Business [PERSON_NAME] - [GEOGRAPHIC_DATA] [GEOGRAPHIC_DATA][P…" at bounding box center [591, 37] width 1057 height 75
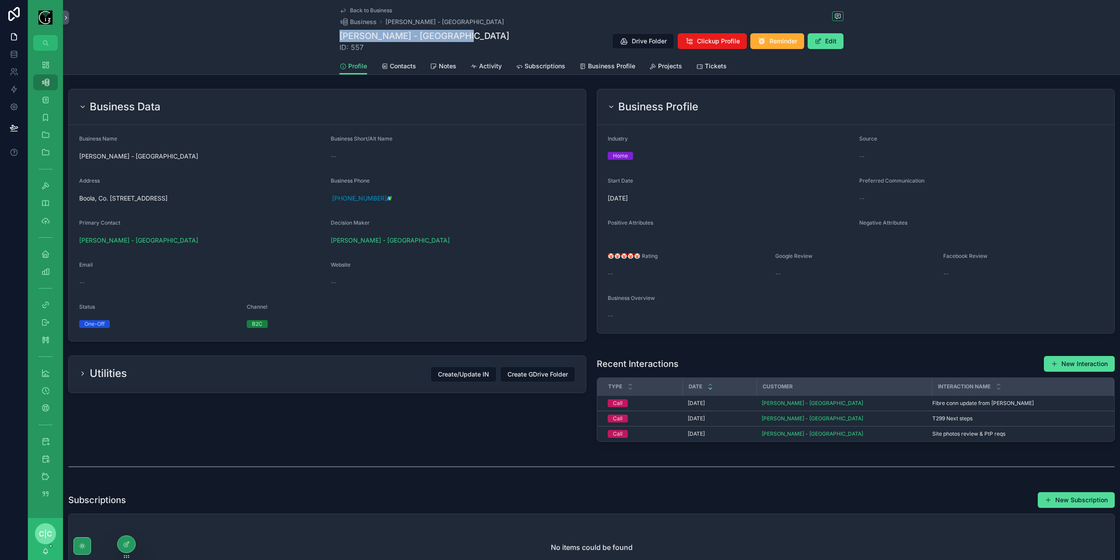
copy h1 "[PERSON_NAME] - [GEOGRAPHIC_DATA]"
click at [47, 67] on icon "scrollable content" at bounding box center [45, 64] width 9 height 9
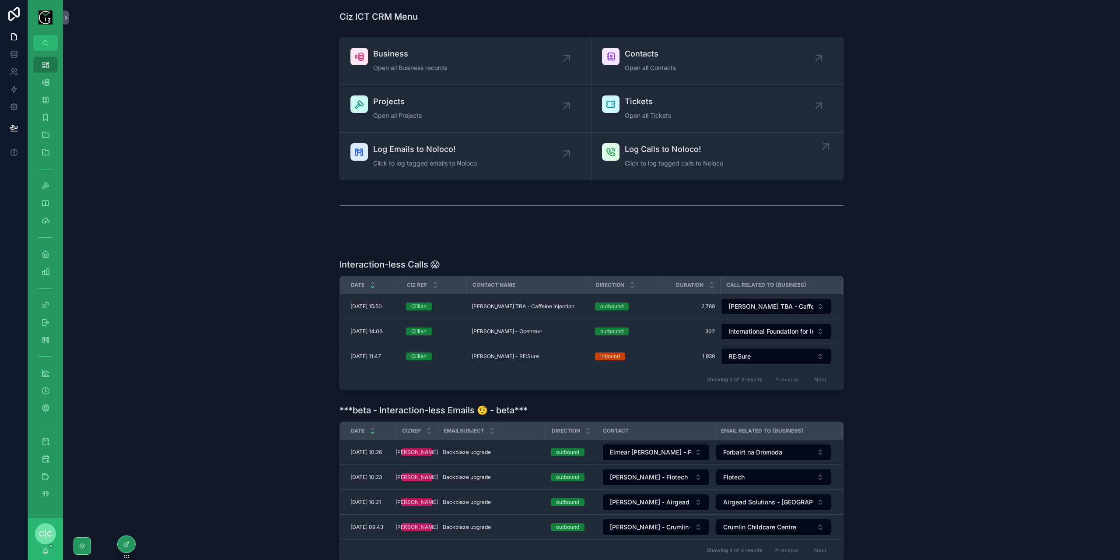
click at [649, 152] on span "Log Calls to Noloco!" at bounding box center [674, 149] width 98 height 12
click at [445, 147] on span "Log Emails to Noloco!" at bounding box center [425, 149] width 104 height 12
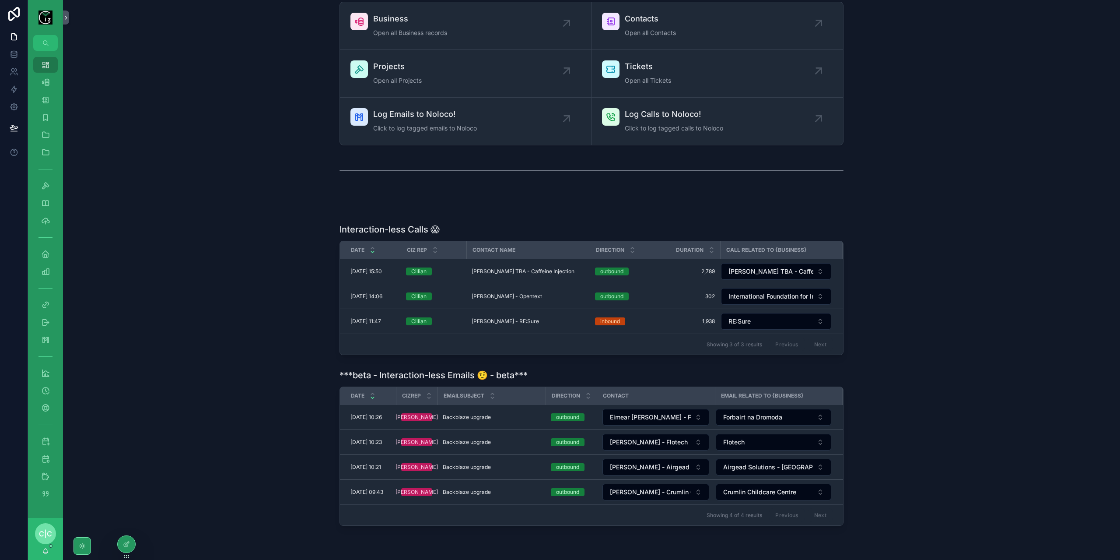
scroll to position [70, 0]
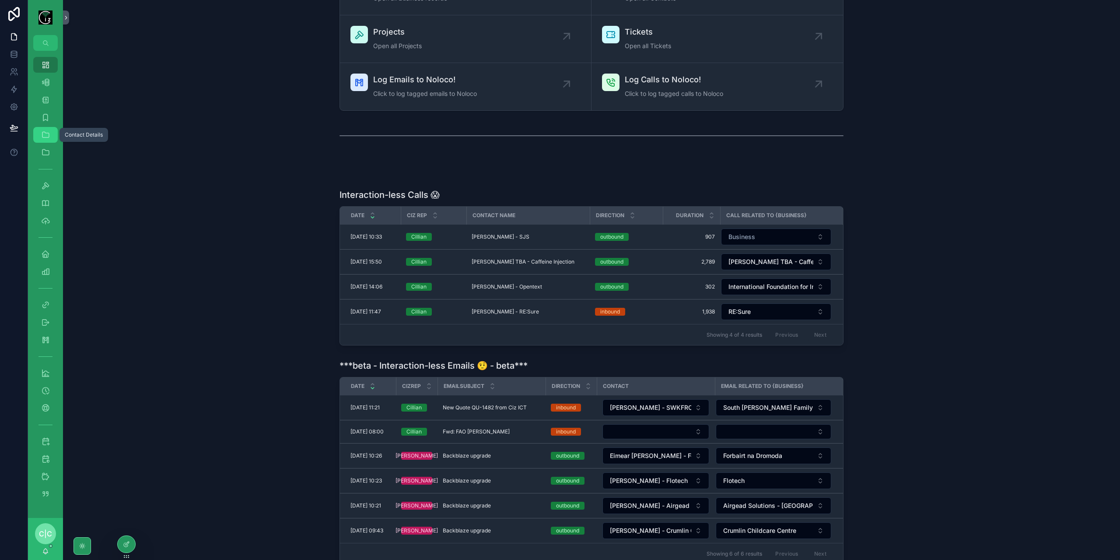
click at [49, 137] on icon "scrollable content" at bounding box center [45, 134] width 9 height 9
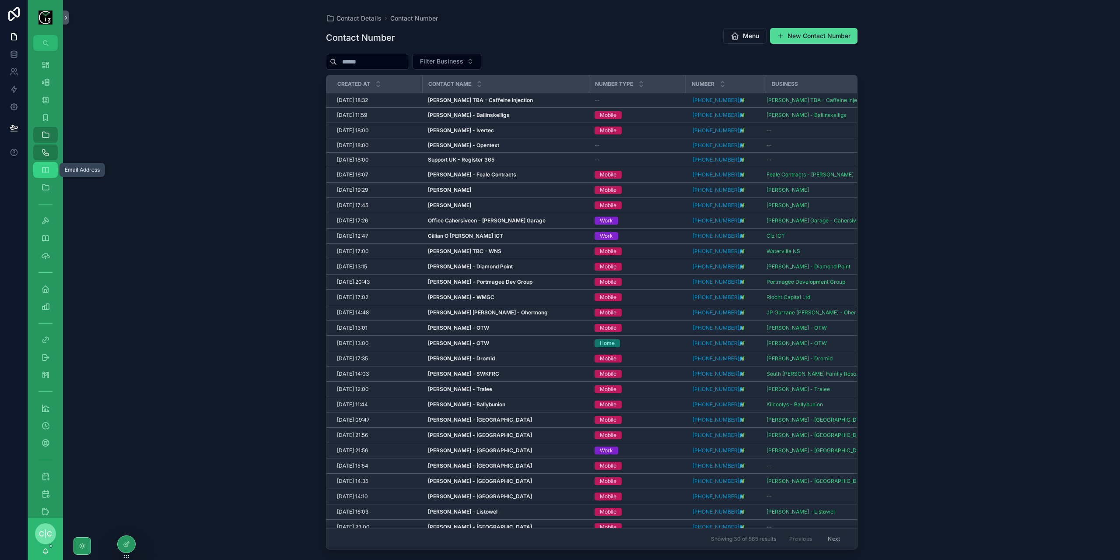
click at [46, 171] on icon "scrollable content" at bounding box center [45, 169] width 9 height 9
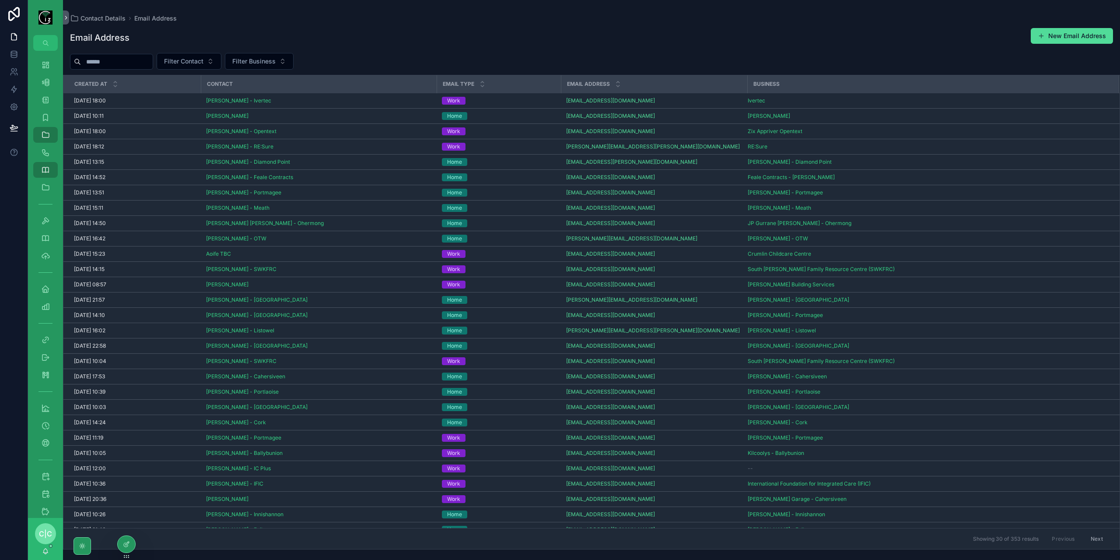
click at [135, 67] on input "scrollable content" at bounding box center [117, 62] width 72 height 12
click at [137, 62] on input "scrollable content" at bounding box center [117, 62] width 72 height 12
paste input "**********"
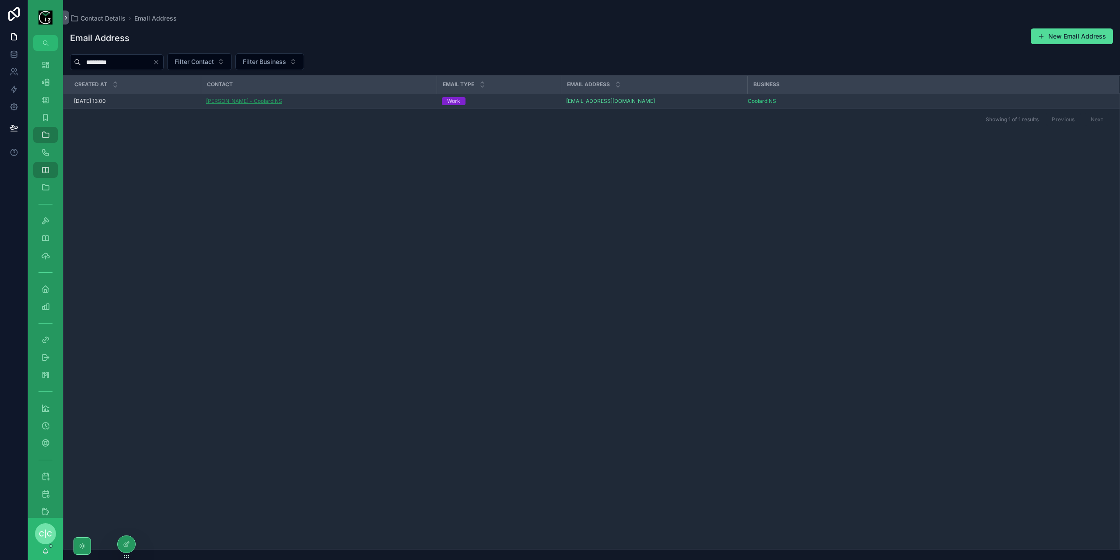
type input "*********"
click at [255, 100] on span "[PERSON_NAME] - Coolard NS" at bounding box center [244, 101] width 76 height 7
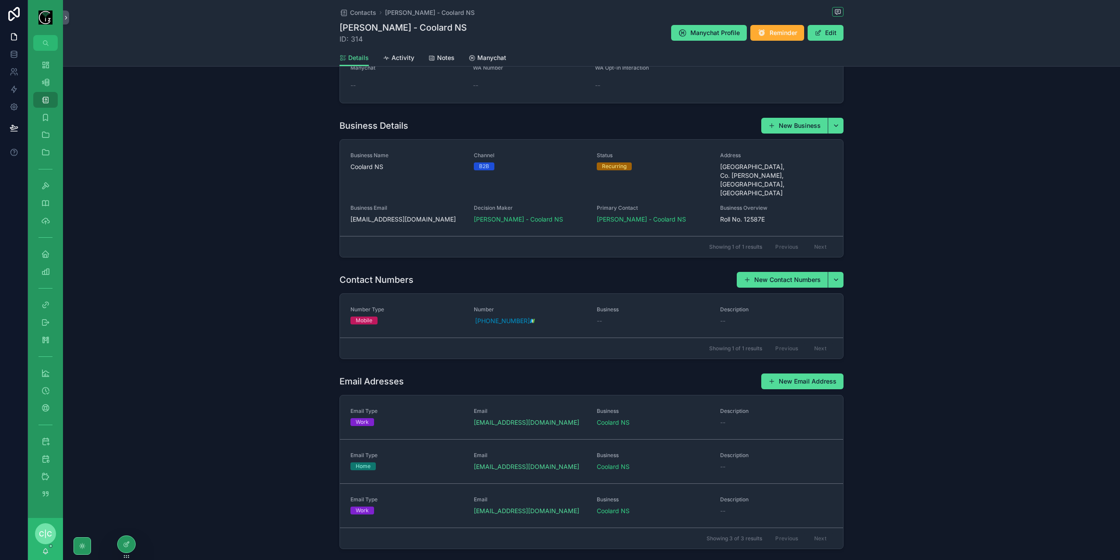
scroll to position [335, 0]
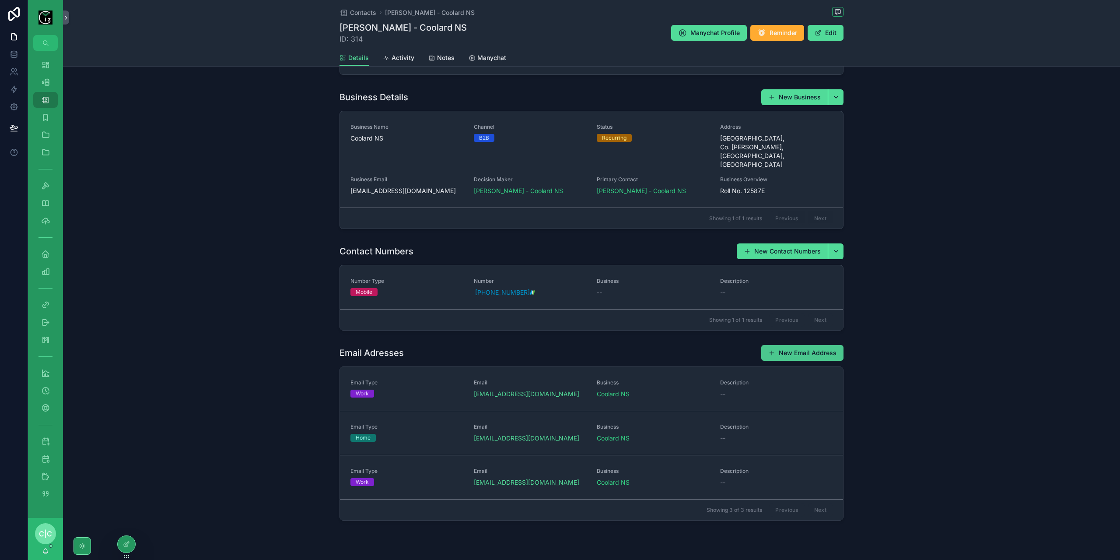
click at [808, 345] on button "New Email Address" at bounding box center [803, 353] width 82 height 16
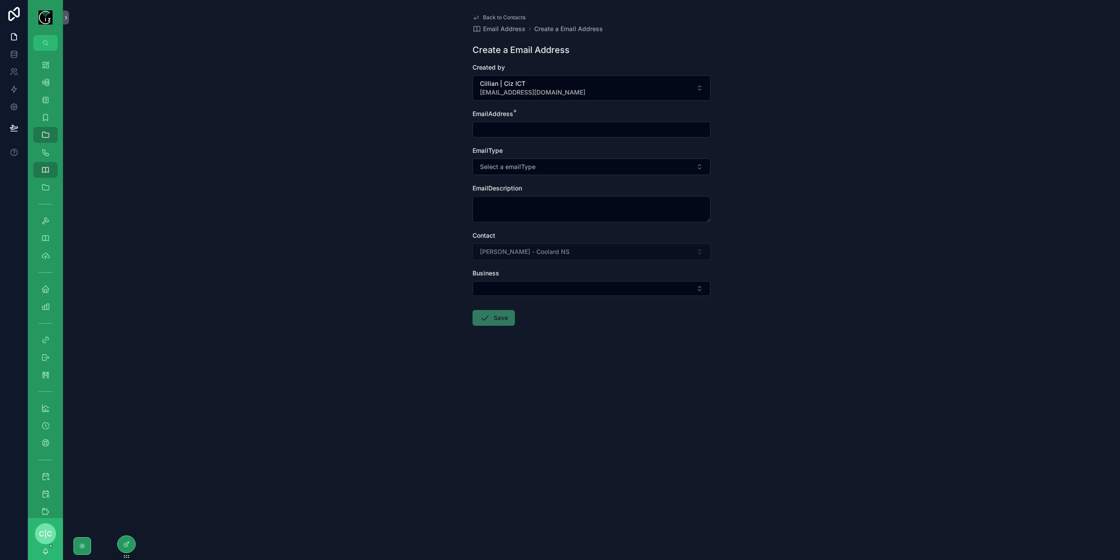
click at [535, 127] on input "scrollable content" at bounding box center [591, 129] width 237 height 12
paste input "**********"
type input "**********"
click at [545, 163] on button "Select a emailType" at bounding box center [592, 166] width 238 height 17
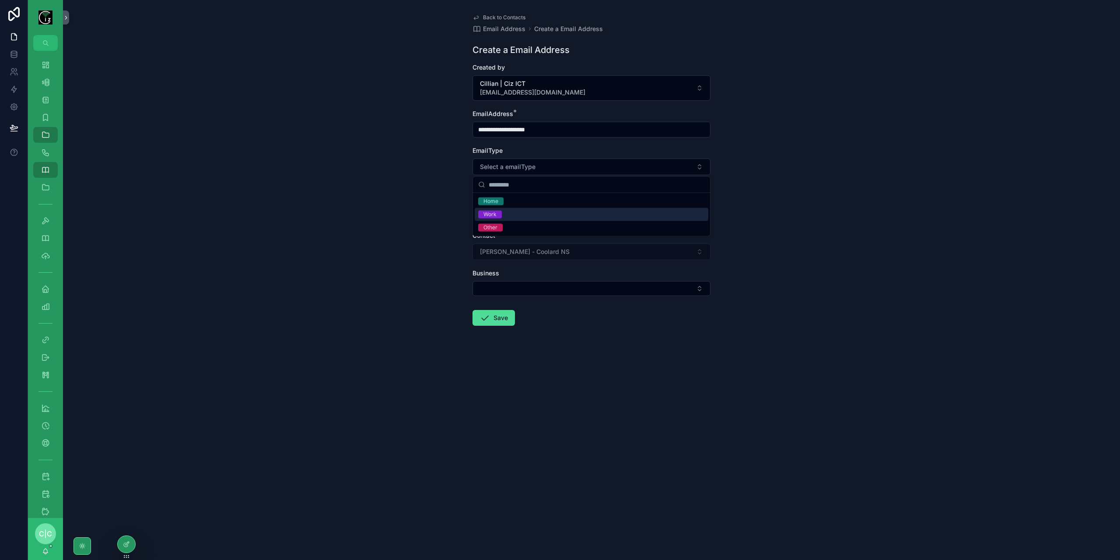
click at [513, 213] on div "Work" at bounding box center [592, 214] width 234 height 13
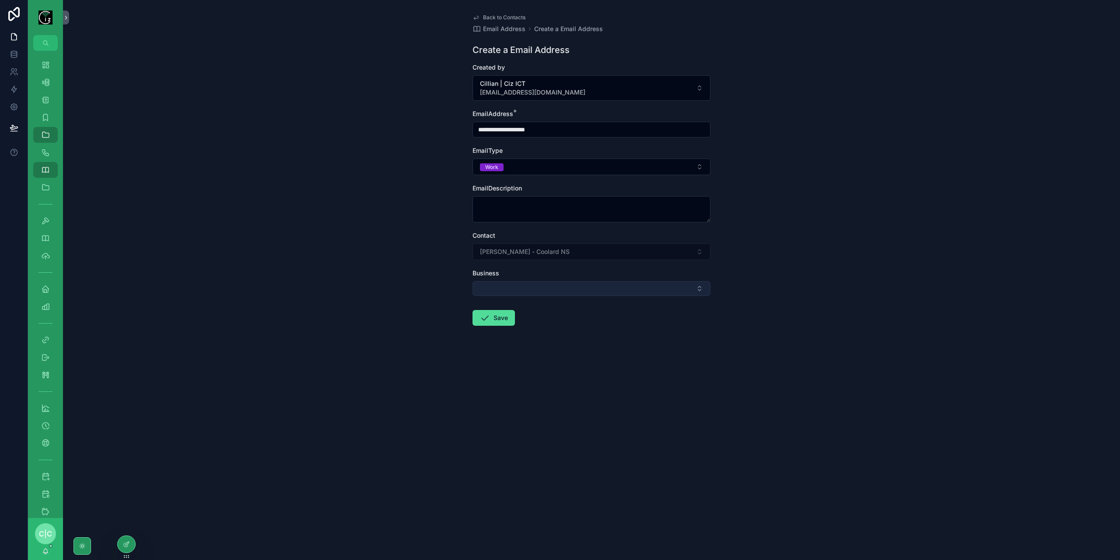
click at [551, 290] on button "Select Button" at bounding box center [592, 288] width 238 height 15
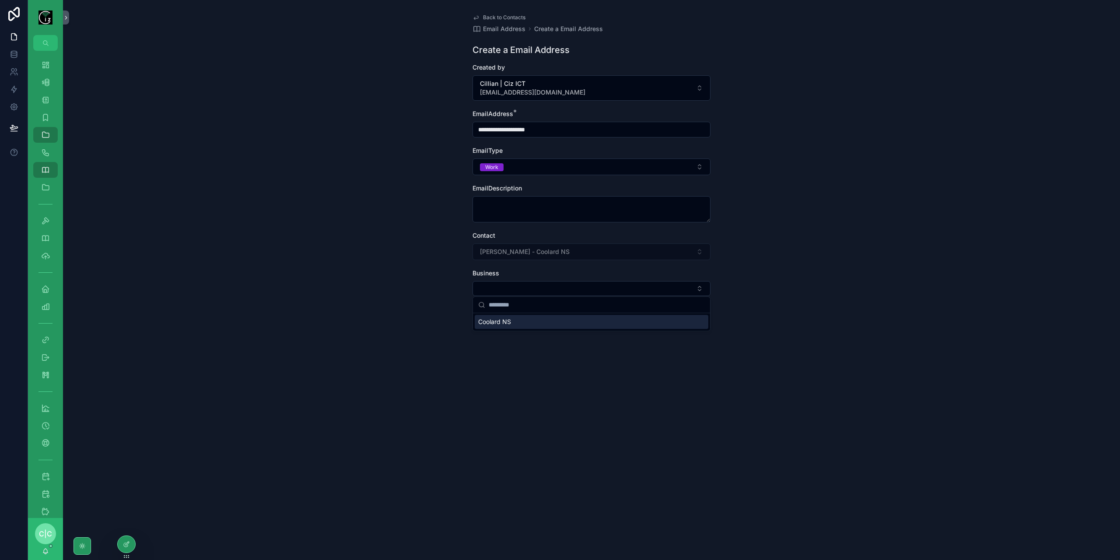
click at [540, 322] on div "Coolard NS" at bounding box center [592, 322] width 234 height 14
click at [484, 328] on form "**********" at bounding box center [592, 223] width 238 height 320
click at [492, 317] on button "Save" at bounding box center [494, 320] width 42 height 16
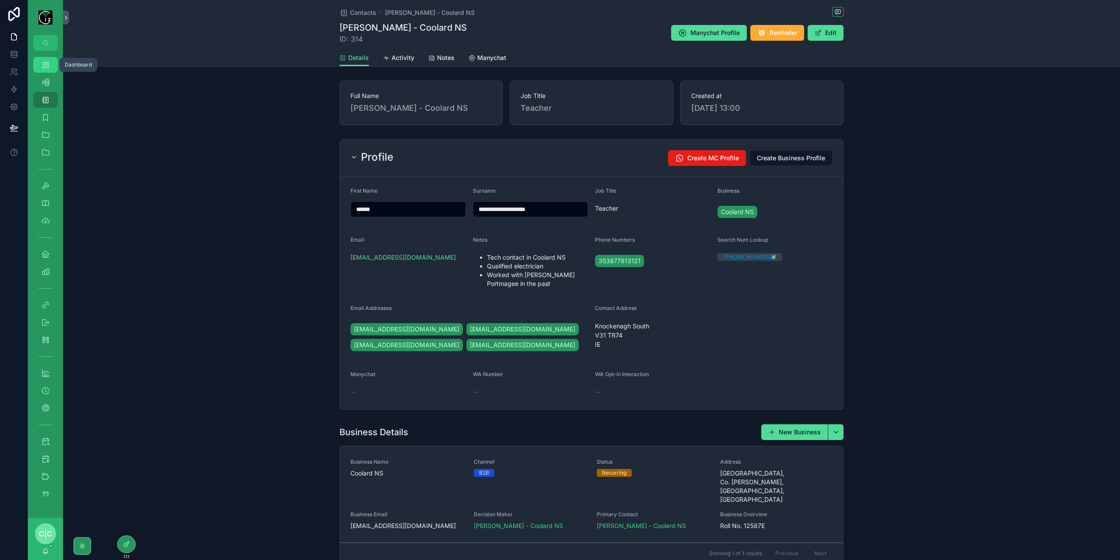
click at [54, 70] on link "Dashboard" at bounding box center [45, 65] width 25 height 16
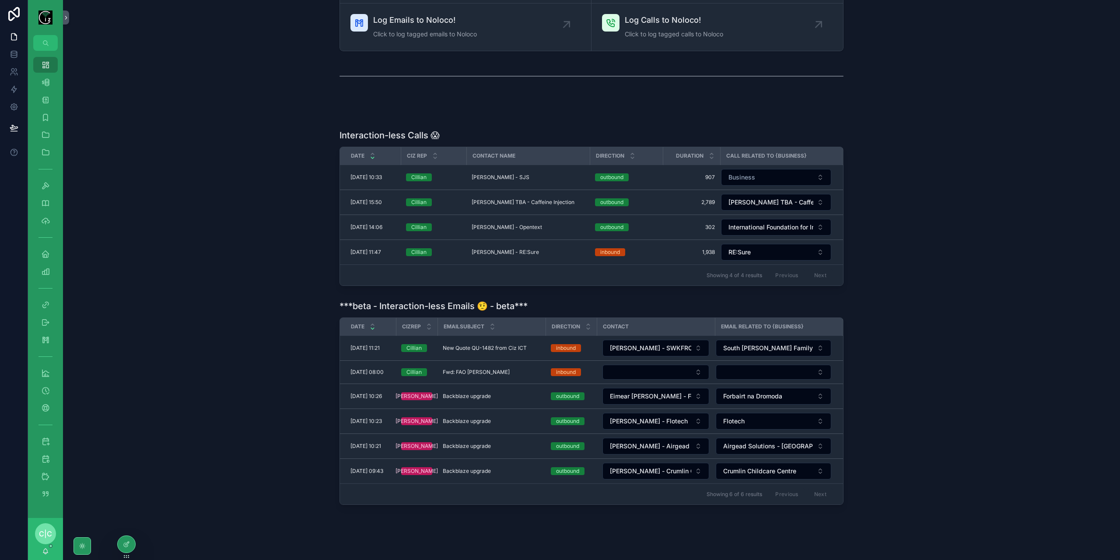
scroll to position [141, 0]
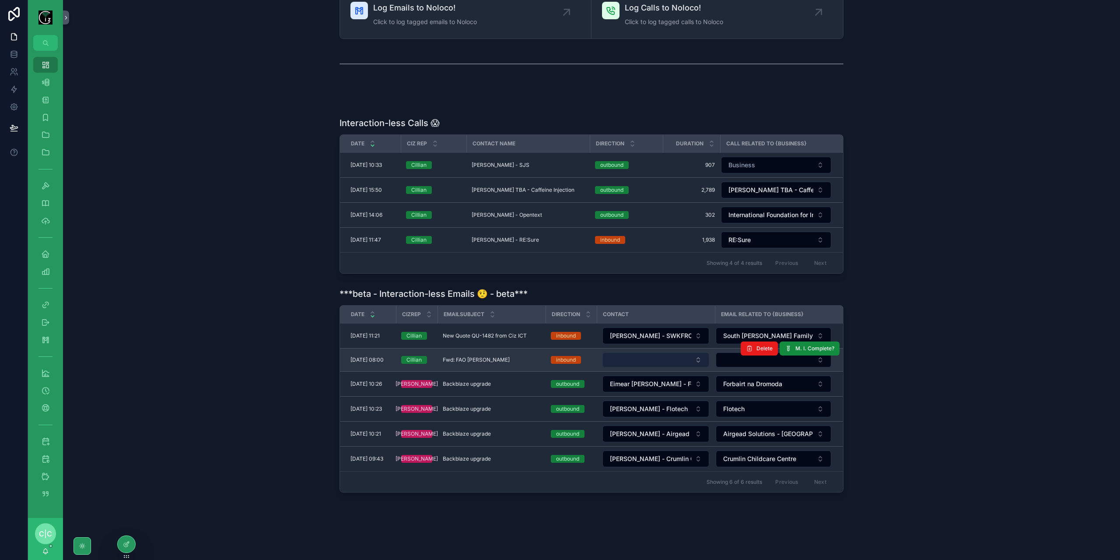
click at [660, 357] on button "Select Button" at bounding box center [656, 359] width 107 height 15
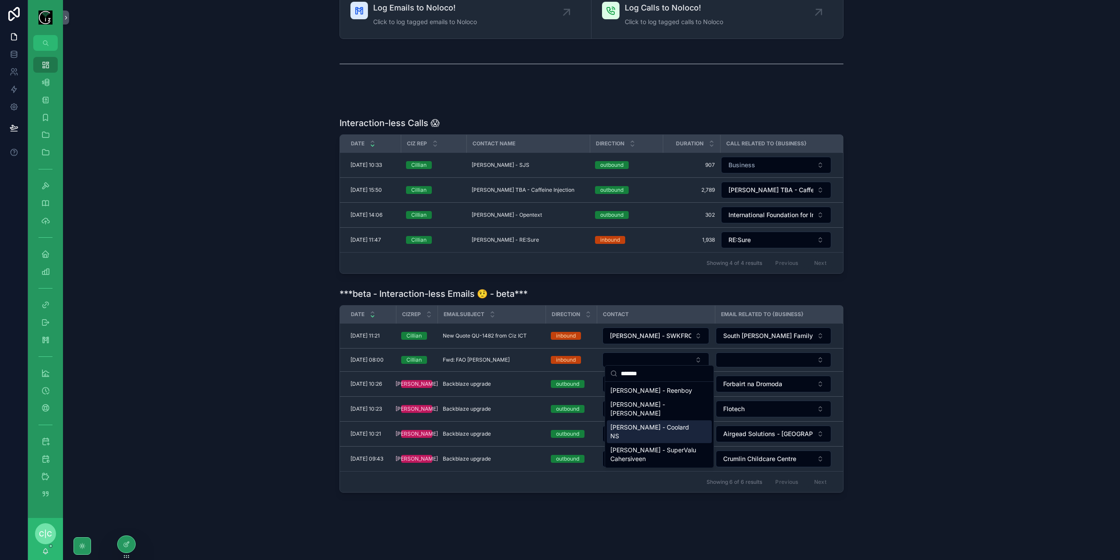
type input "******"
click at [666, 431] on span "[PERSON_NAME] - Coolard NS" at bounding box center [655, 432] width 88 height 18
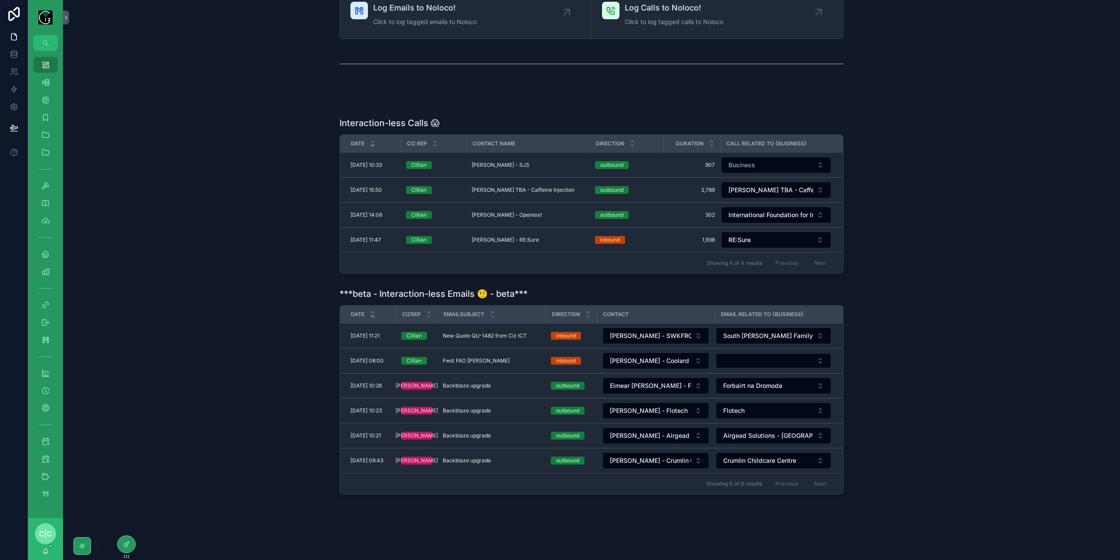
click at [734, 357] on button "Select Button" at bounding box center [774, 360] width 116 height 15
type input "*******"
click at [756, 392] on span "Coolard NS" at bounding box center [741, 391] width 33 height 9
click at [467, 357] on span "Fwd: FAO [PERSON_NAME]" at bounding box center [476, 360] width 67 height 7
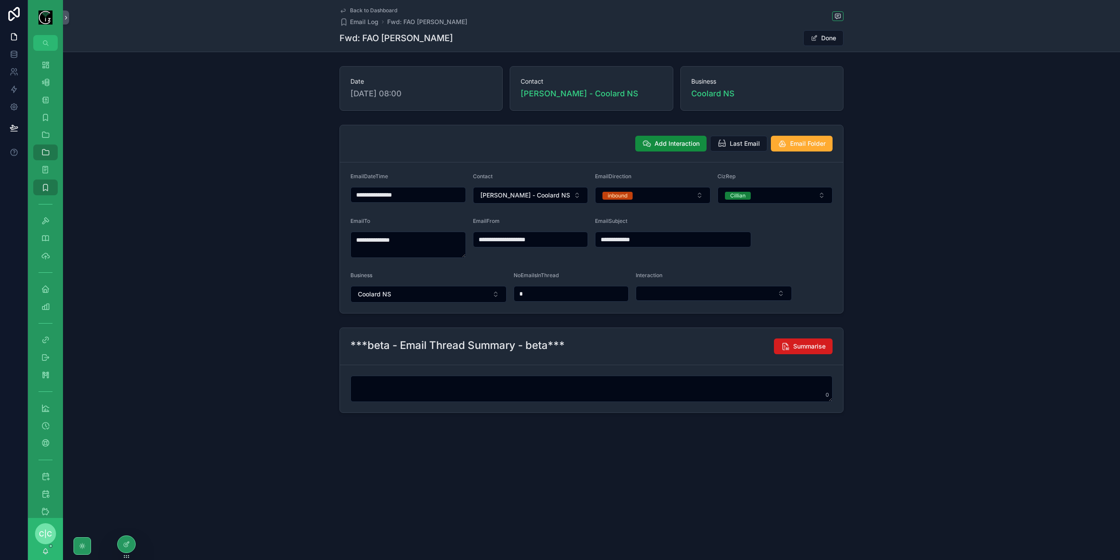
click at [815, 345] on span "Summarise" at bounding box center [810, 346] width 32 height 9
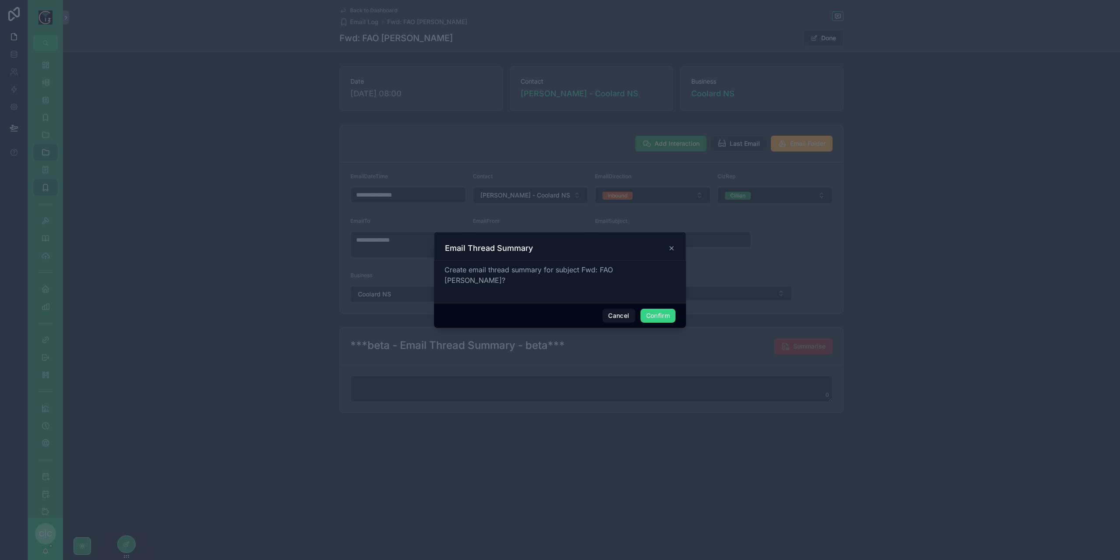
click at [653, 303] on div "Cancel Confirm" at bounding box center [560, 315] width 252 height 25
click at [660, 309] on button "Confirm" at bounding box center [658, 316] width 35 height 14
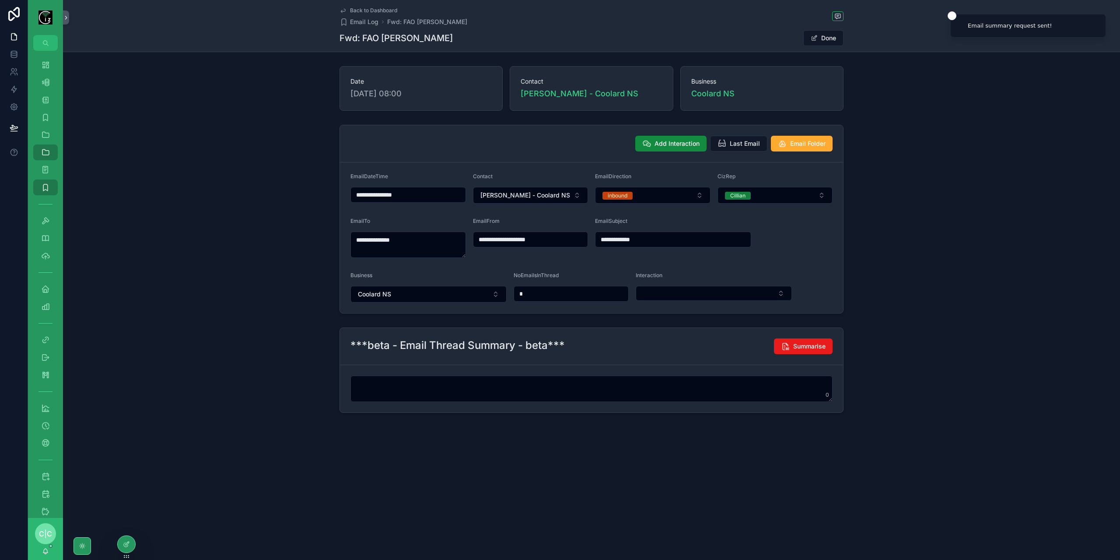
click at [316, 89] on div "Date [DATE] 08:00 Contact [PERSON_NAME] - Coolard NS Business Coolard NS" at bounding box center [591, 89] width 1057 height 52
click at [359, 10] on span "Back to Dashboard" at bounding box center [373, 10] width 47 height 7
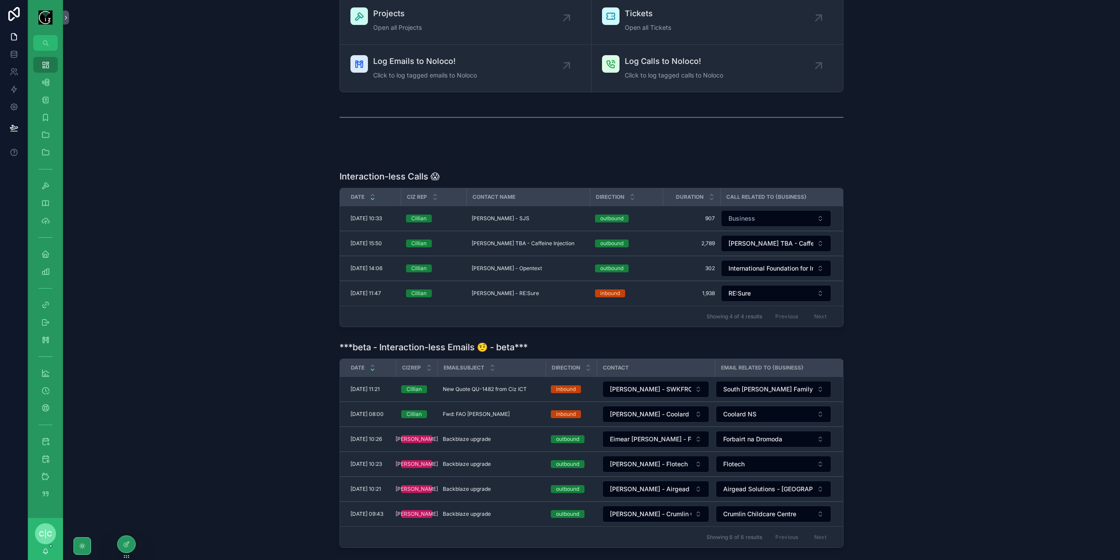
scroll to position [143, 0]
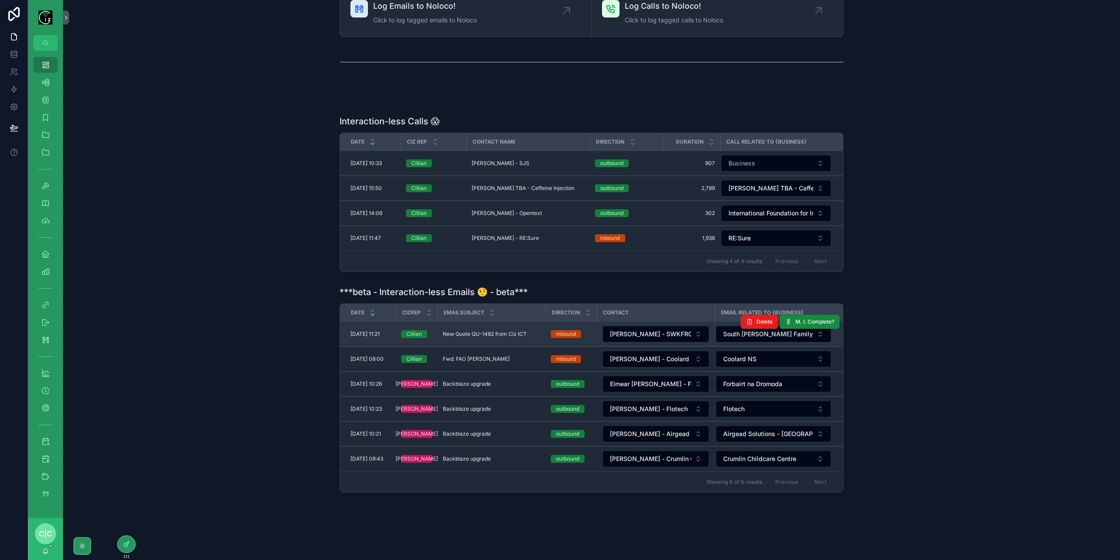
click at [479, 330] on span "New Quote QU-1482 from Ciz ICT" at bounding box center [485, 333] width 84 height 7
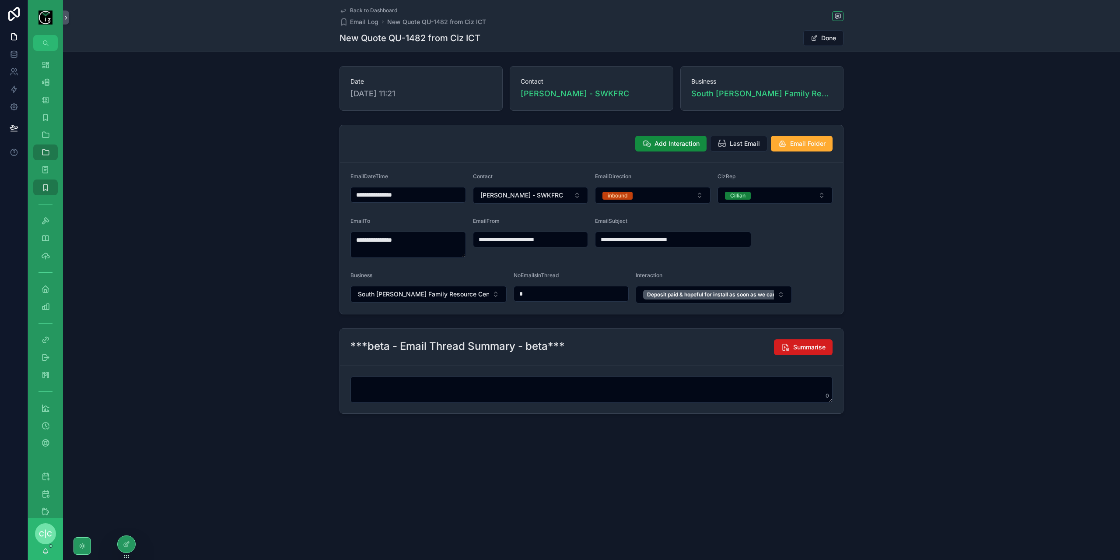
click at [815, 344] on span "Summarise" at bounding box center [810, 347] width 32 height 9
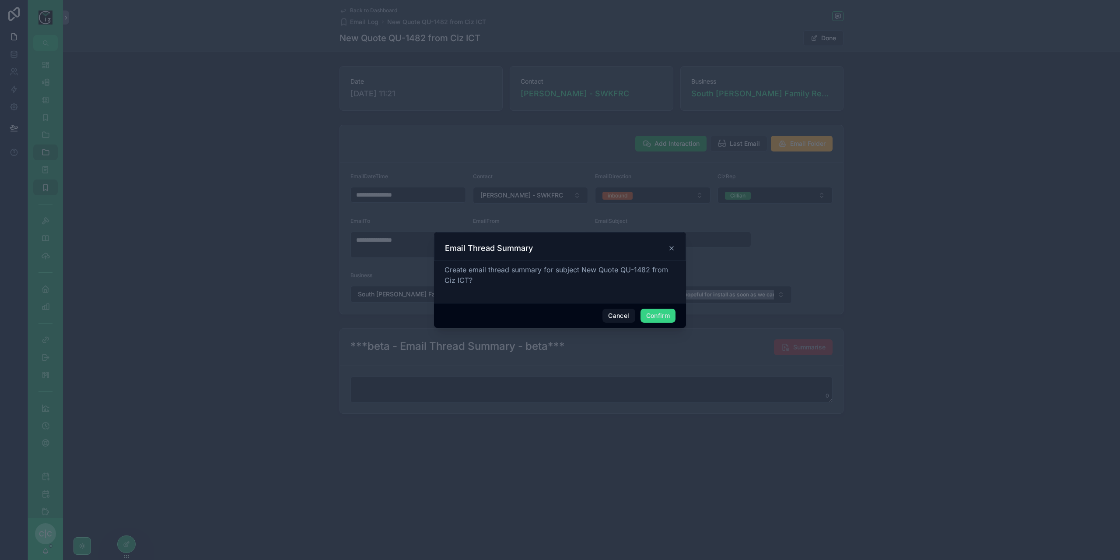
click at [668, 314] on button "Confirm" at bounding box center [658, 316] width 35 height 14
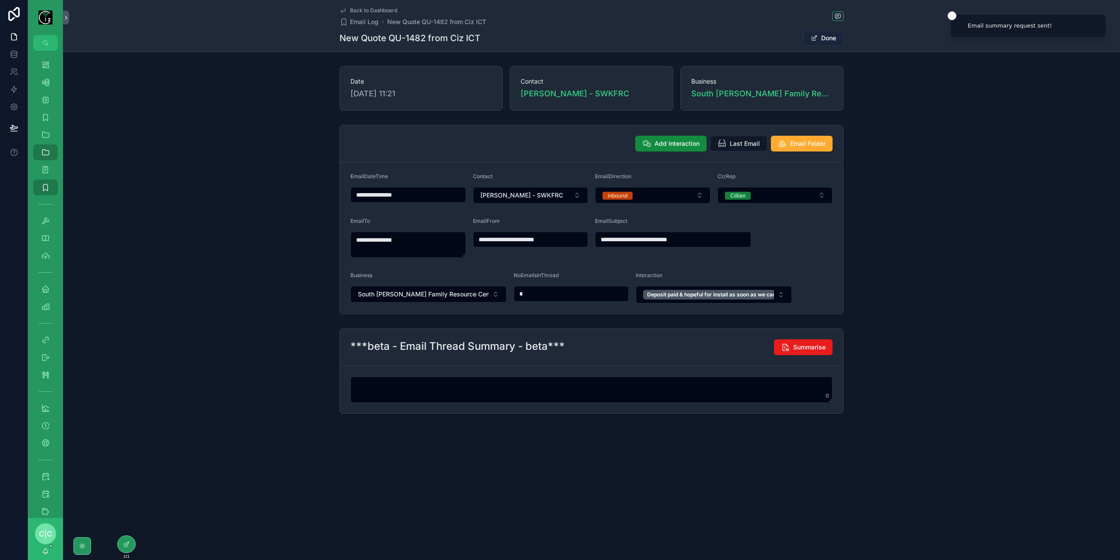
click at [826, 36] on button "Done" at bounding box center [824, 38] width 40 height 16
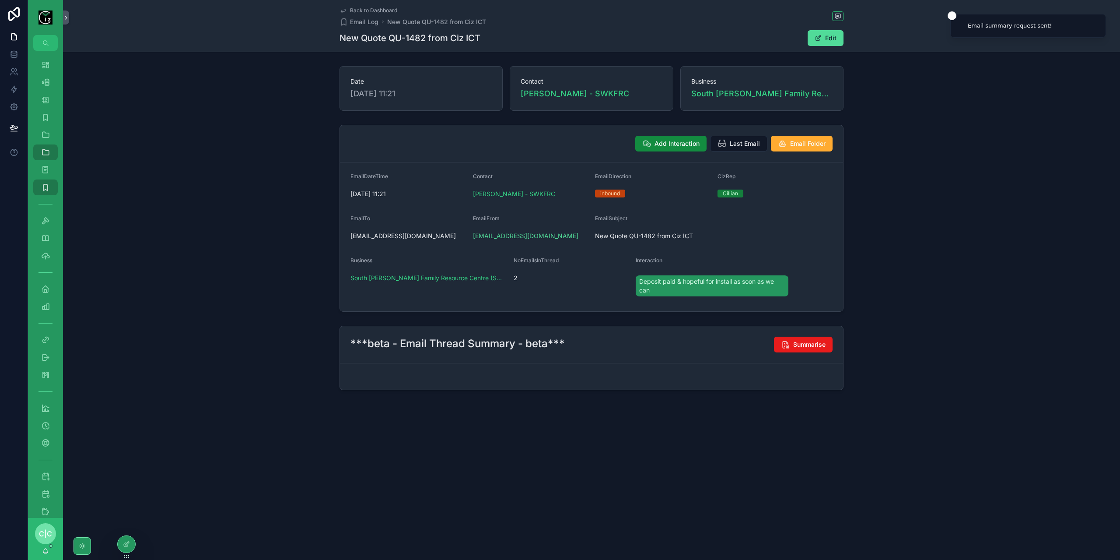
click at [350, 7] on span "Back to Dashboard" at bounding box center [373, 10] width 47 height 7
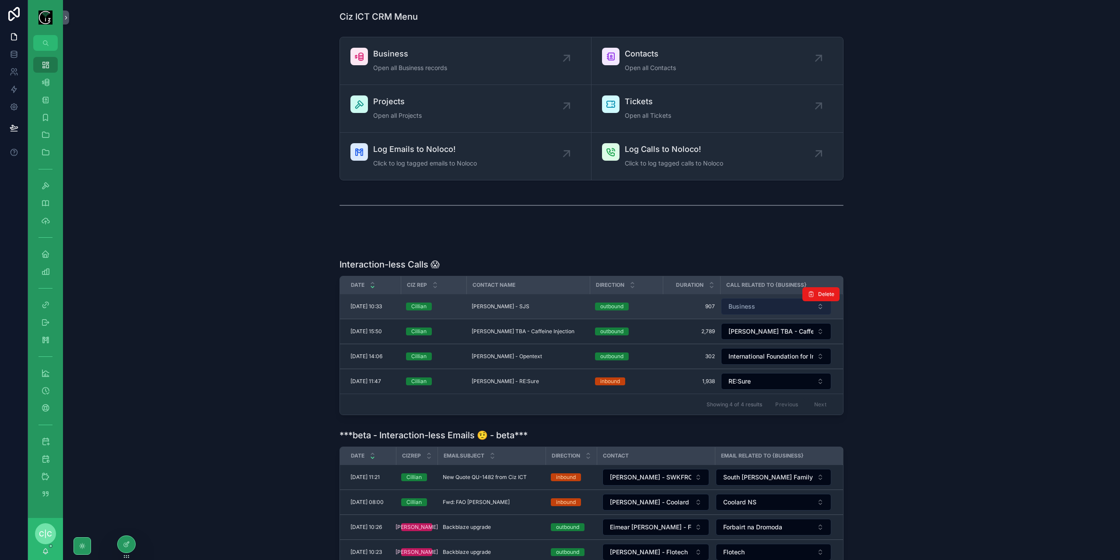
click at [760, 305] on button "Business" at bounding box center [776, 306] width 110 height 17
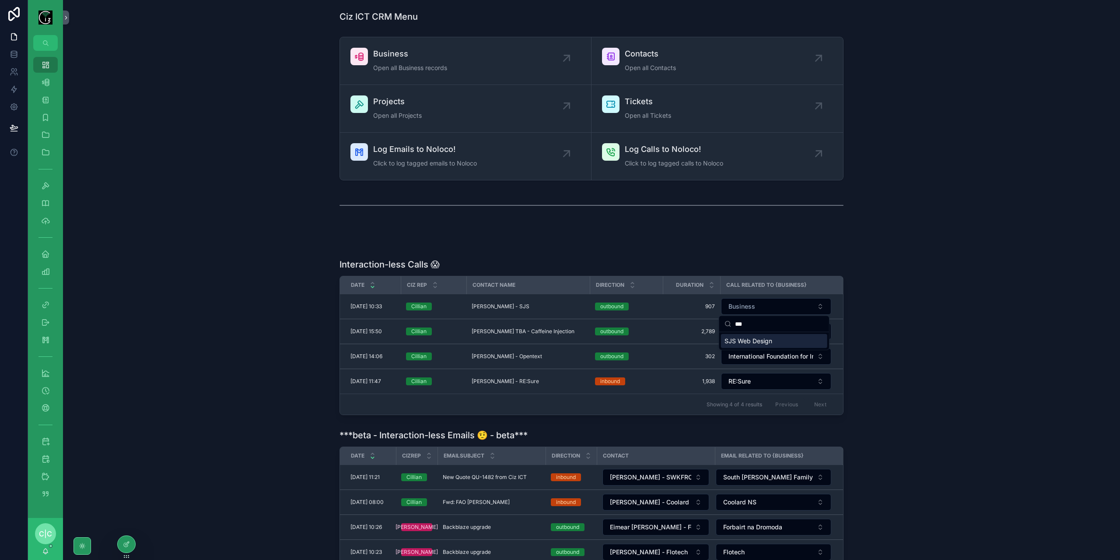
type input "***"
click at [769, 344] on span "SJS Web Design" at bounding box center [749, 341] width 48 height 9
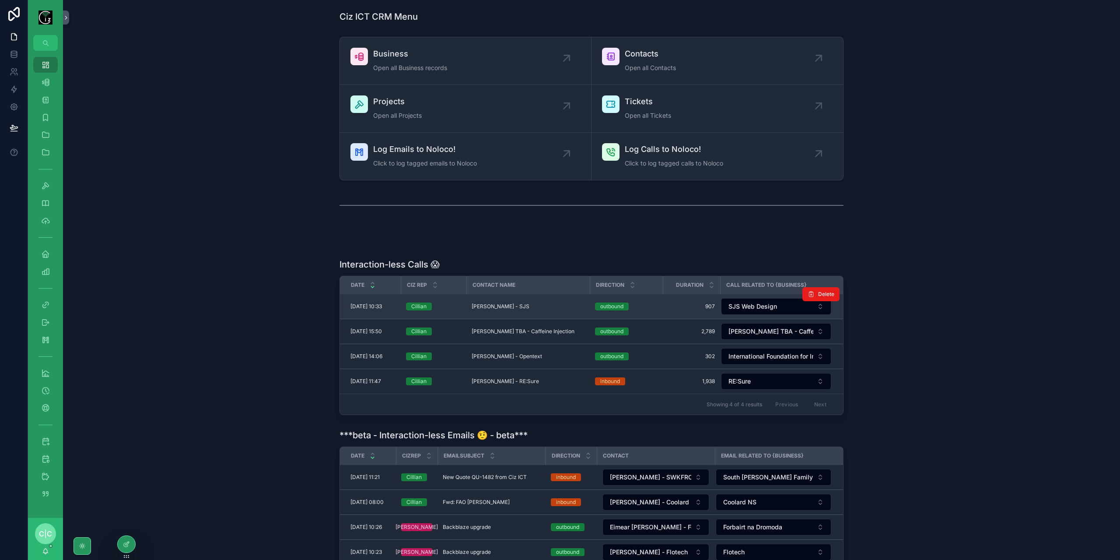
click at [511, 309] on span "[PERSON_NAME] - SJS" at bounding box center [501, 306] width 58 height 7
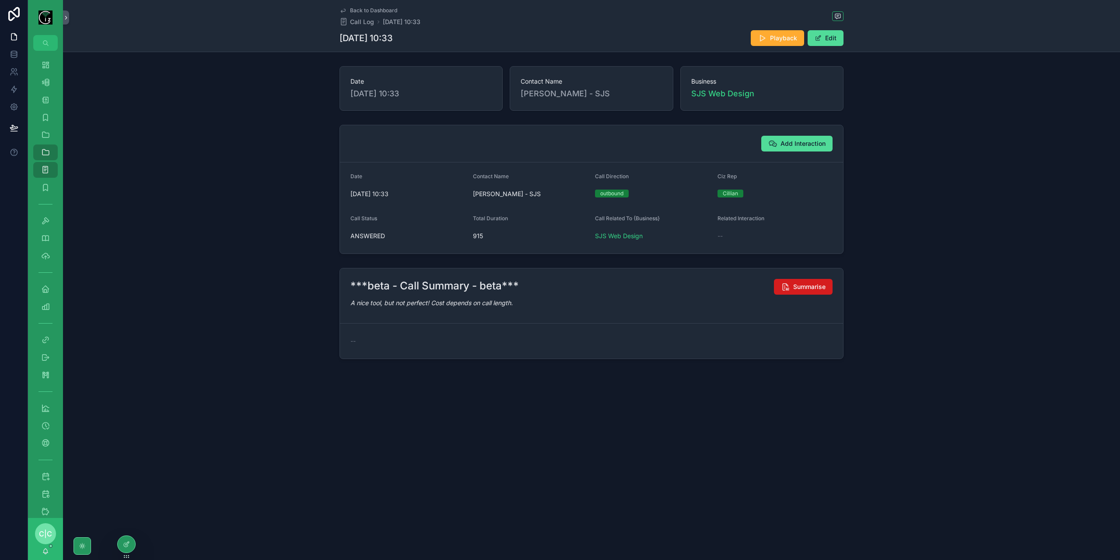
click at [794, 289] on span "Summarise" at bounding box center [810, 286] width 32 height 9
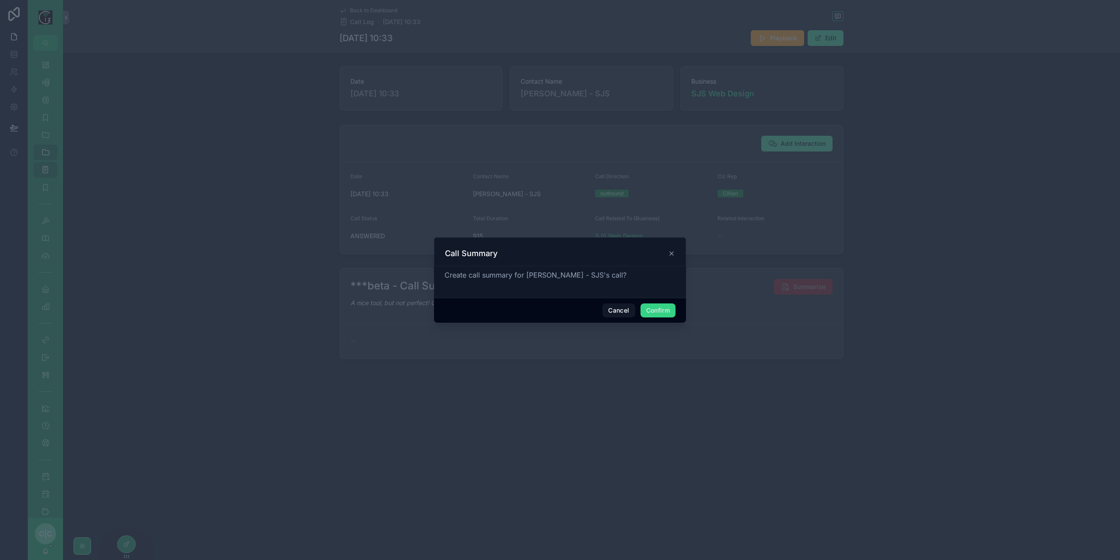
click at [673, 307] on button "Confirm" at bounding box center [658, 310] width 35 height 14
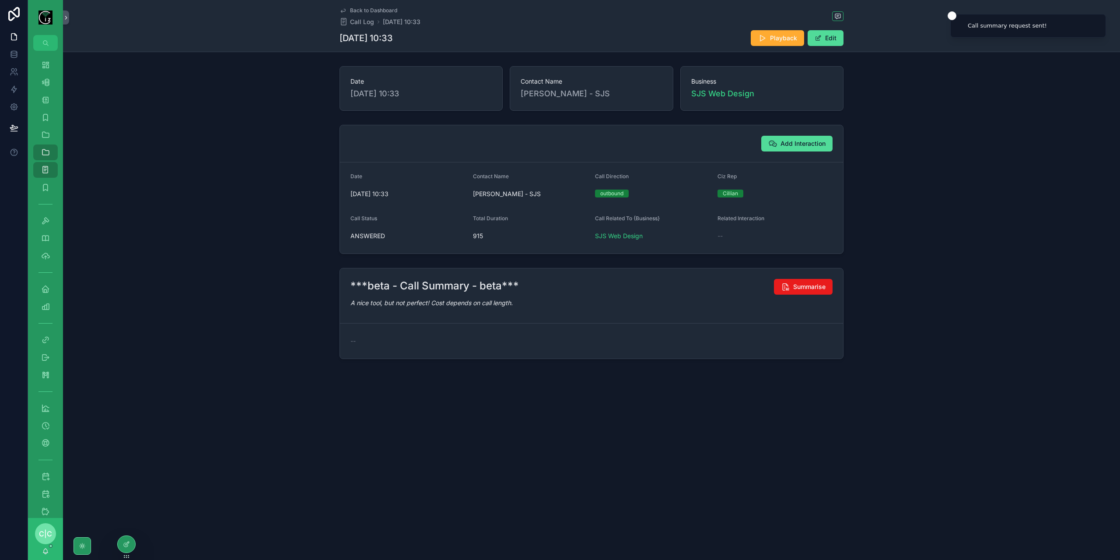
click at [350, 10] on link "Back to Dashboard" at bounding box center [369, 10] width 58 height 7
